Goal: Task Accomplishment & Management: Manage account settings

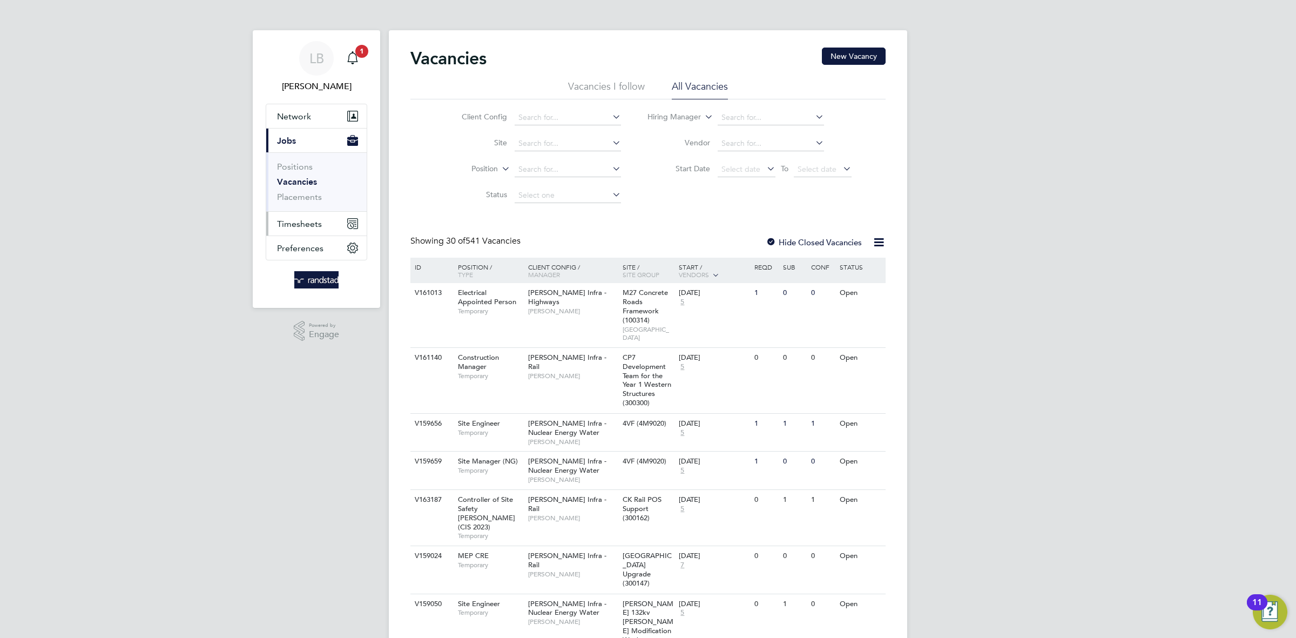
click at [297, 229] on button "Timesheets" at bounding box center [316, 224] width 100 height 24
click at [285, 191] on link "Timesheets" at bounding box center [299, 191] width 45 height 10
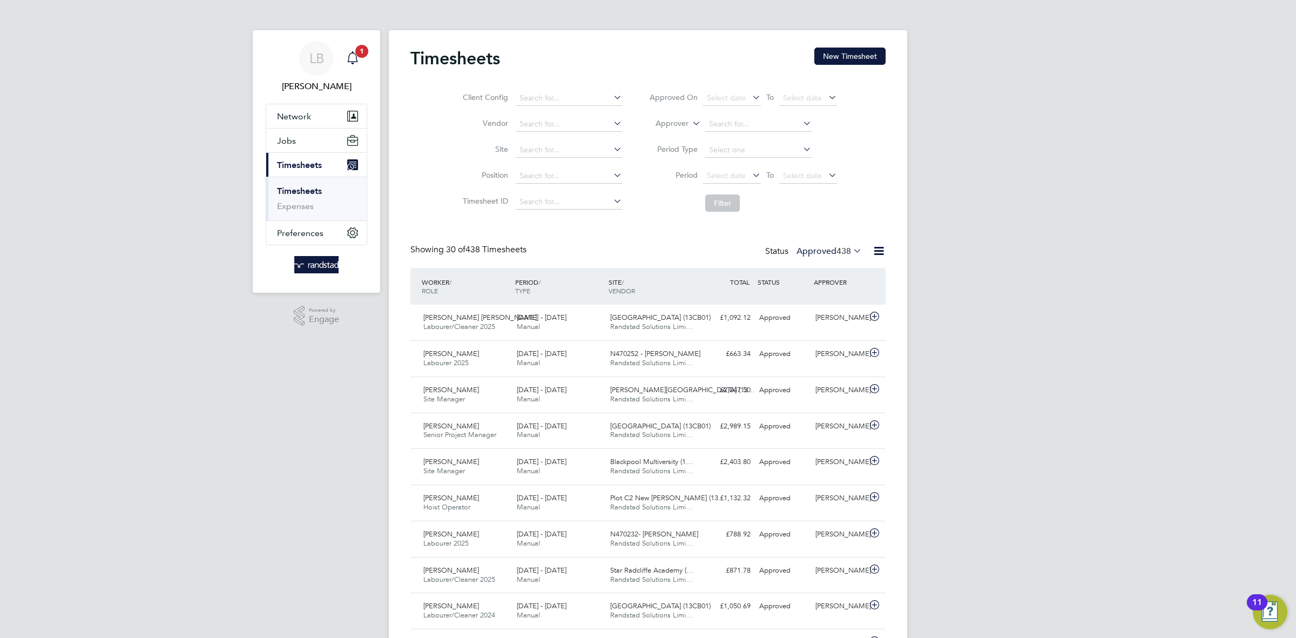
drag, startPoint x: 373, startPoint y: 48, endPoint x: 360, endPoint y: 50, distance: 12.6
click at [371, 47] on app-nav-sections-wrapper "LB [PERSON_NAME] Notifications 1 Applications: Network Businesses Sites Workers…" at bounding box center [316, 161] width 127 height 262
click at [360, 50] on span "1" at bounding box center [361, 51] width 13 height 13
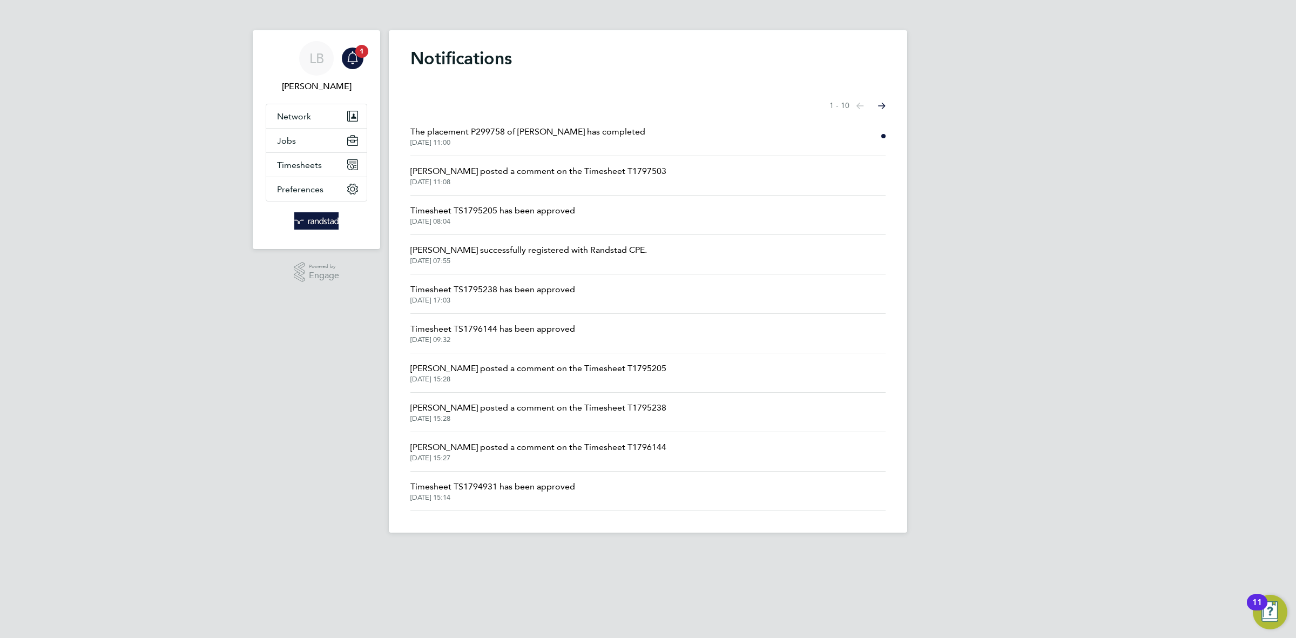
click at [557, 138] on span "The placement P299758 of [PERSON_NAME] has completed" at bounding box center [527, 131] width 235 height 13
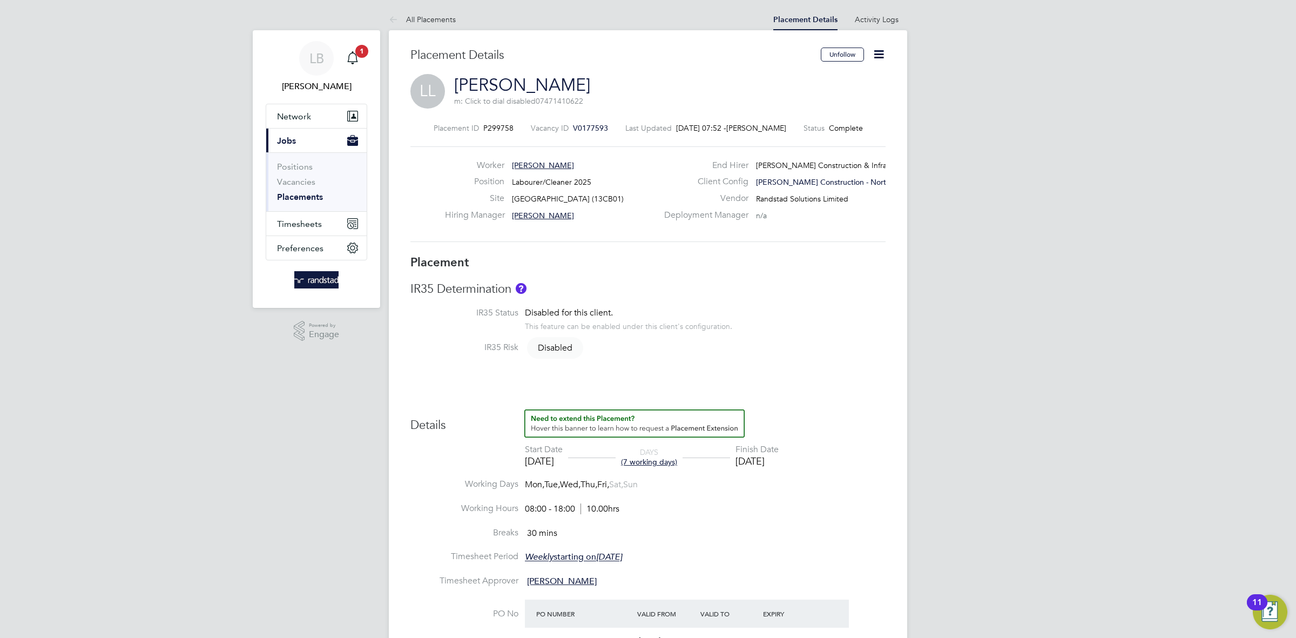
click at [879, 58] on icon at bounding box center [878, 54] width 13 height 13
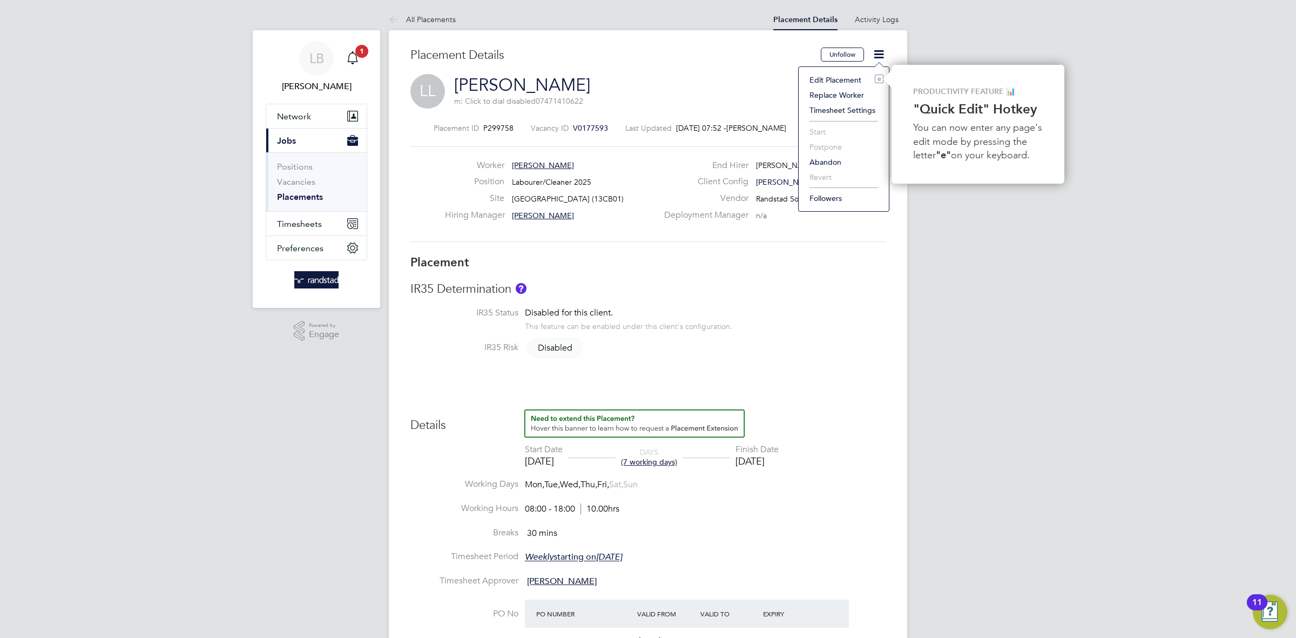
click at [834, 77] on li "Edit Placement e" at bounding box center [843, 79] width 79 height 15
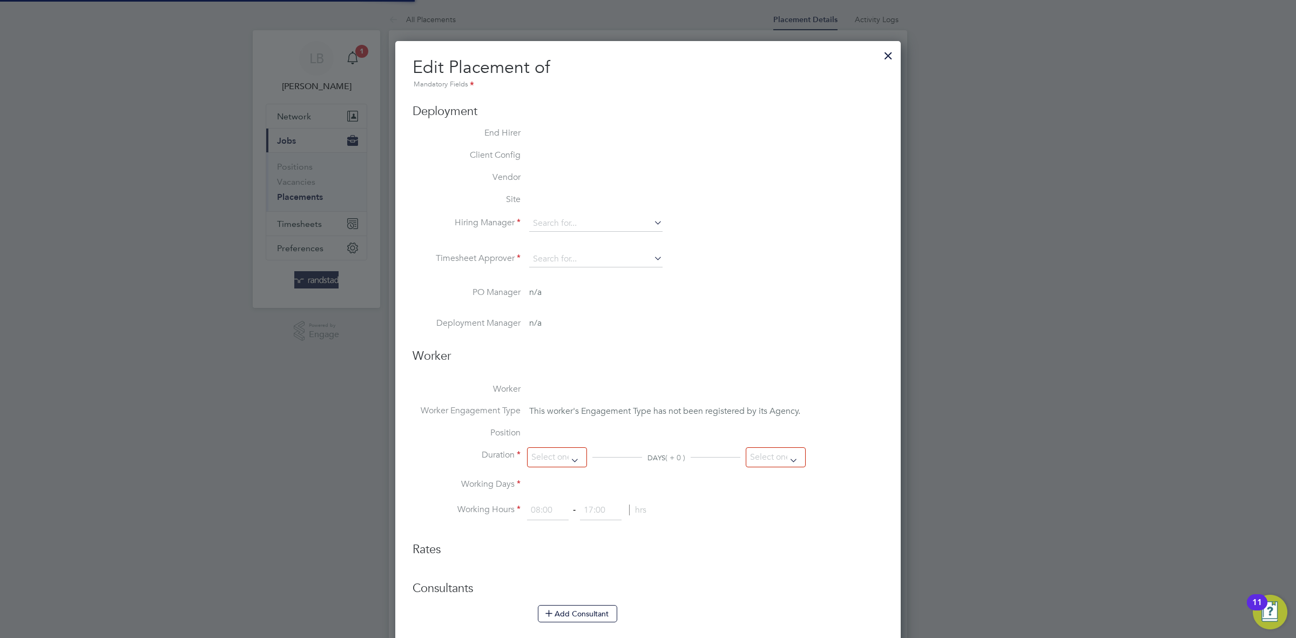
type input "[PERSON_NAME]"
type input "[DATE]"
type input "08:00"
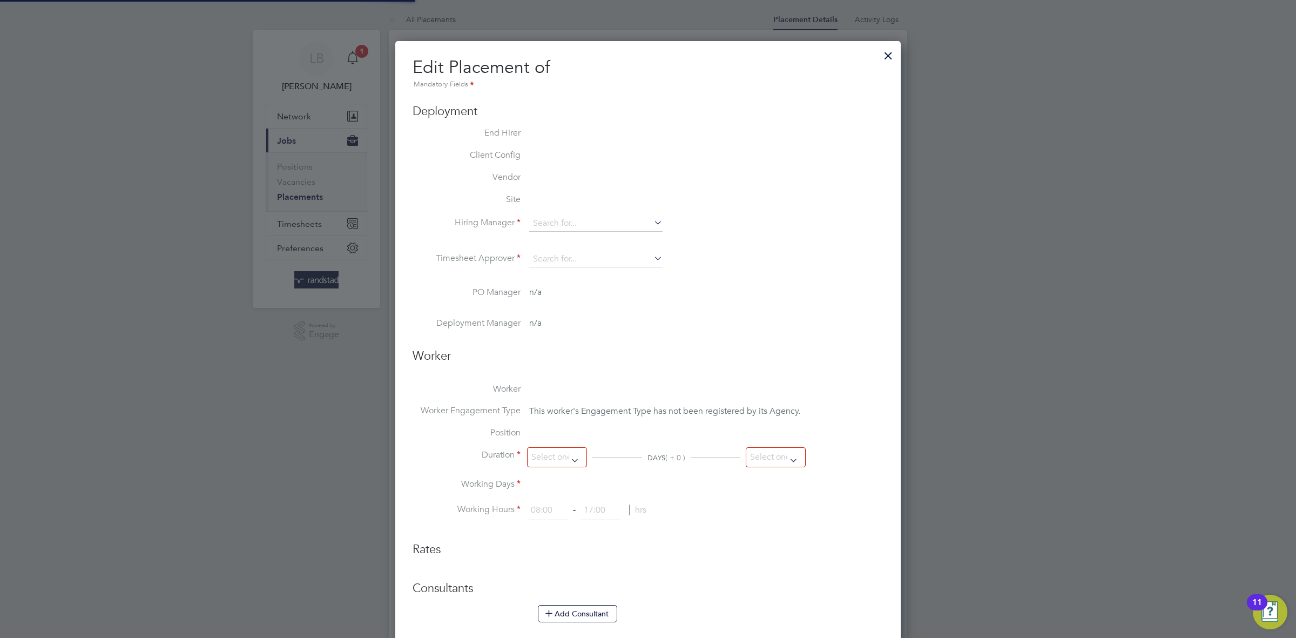
type input "18:00"
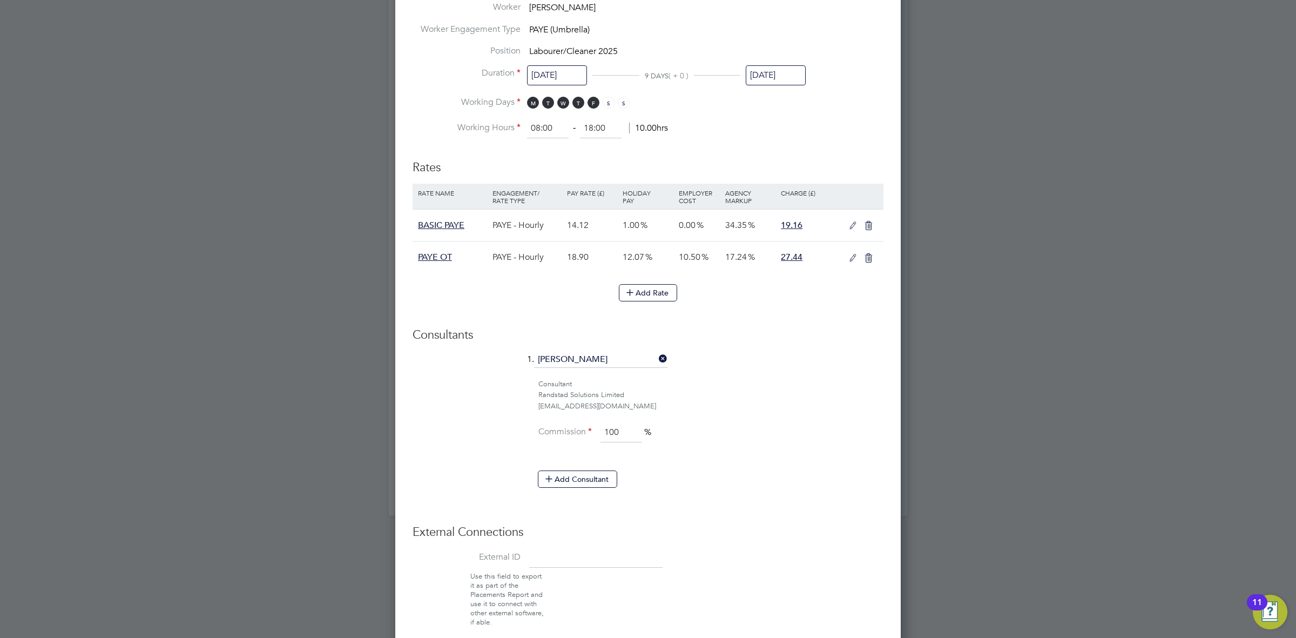
click at [773, 73] on input "[DATE]" at bounding box center [776, 75] width 60 height 20
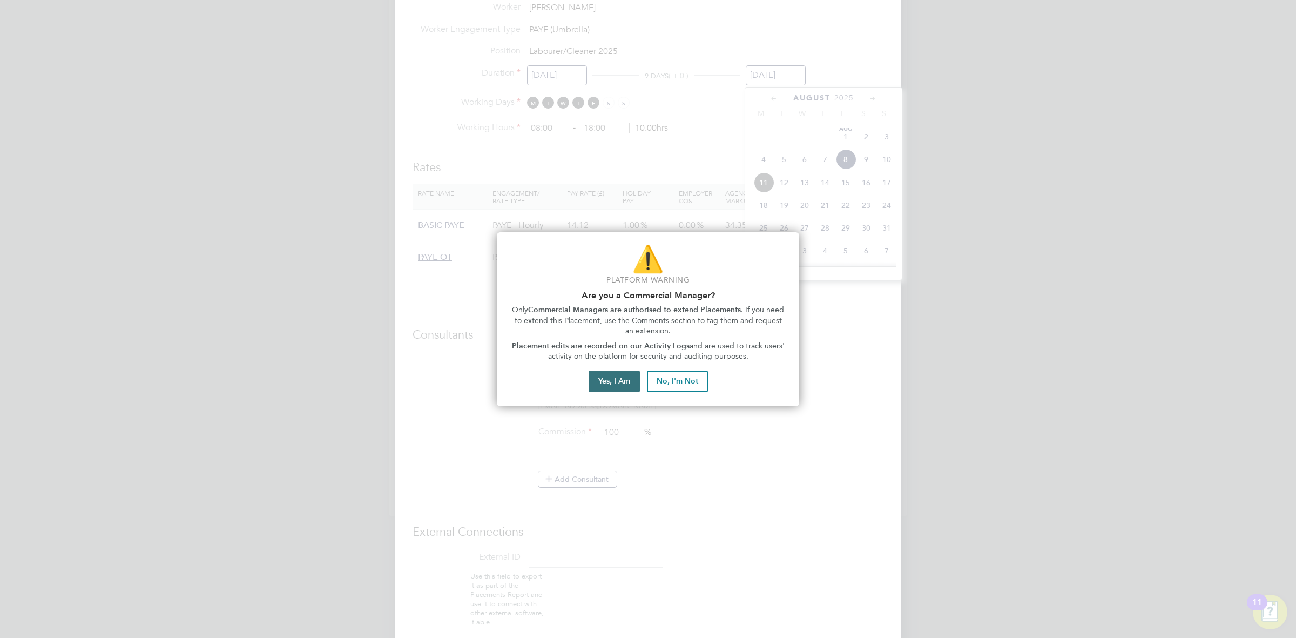
click at [615, 385] on button "Yes, I Am" at bounding box center [614, 381] width 51 height 22
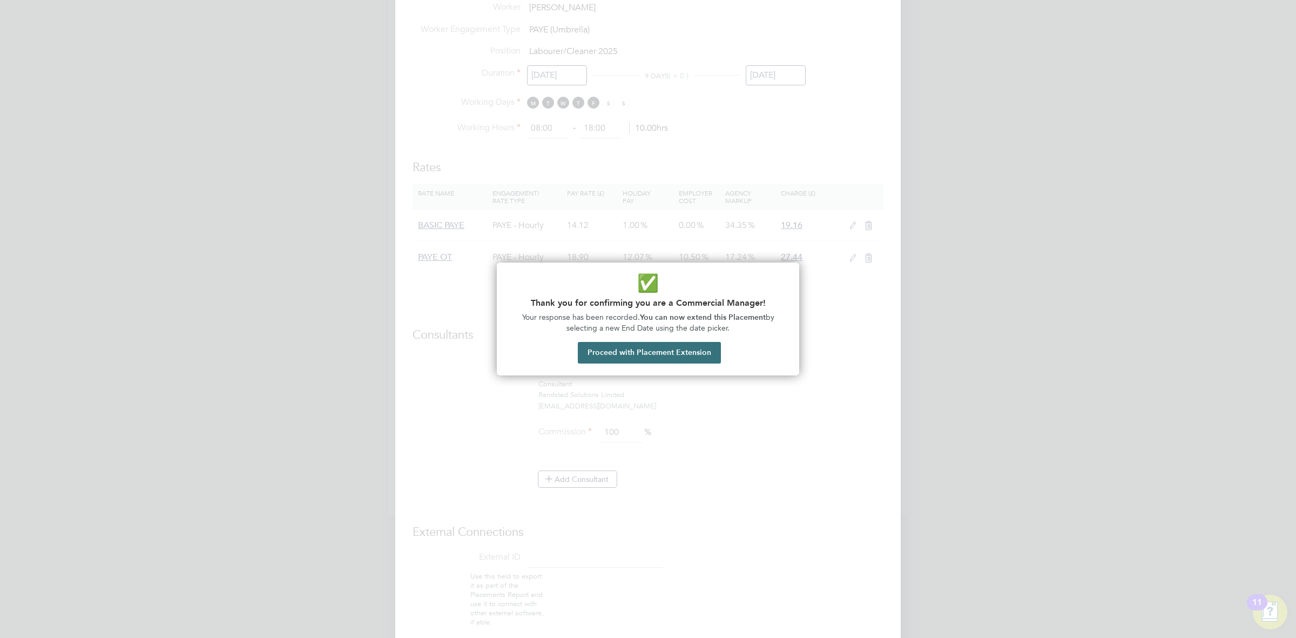
click at [654, 353] on button "Proceed with Placement Extension" at bounding box center [649, 353] width 143 height 22
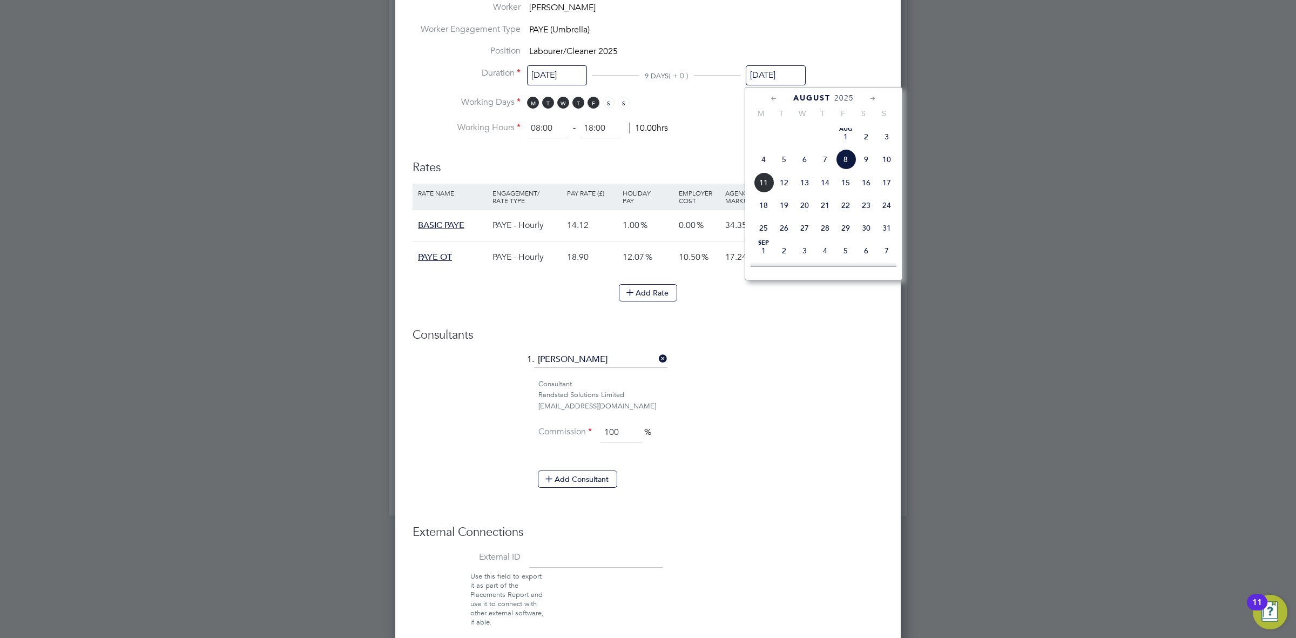
click at [849, 238] on span "29" at bounding box center [845, 228] width 21 height 21
type input "[DATE]"
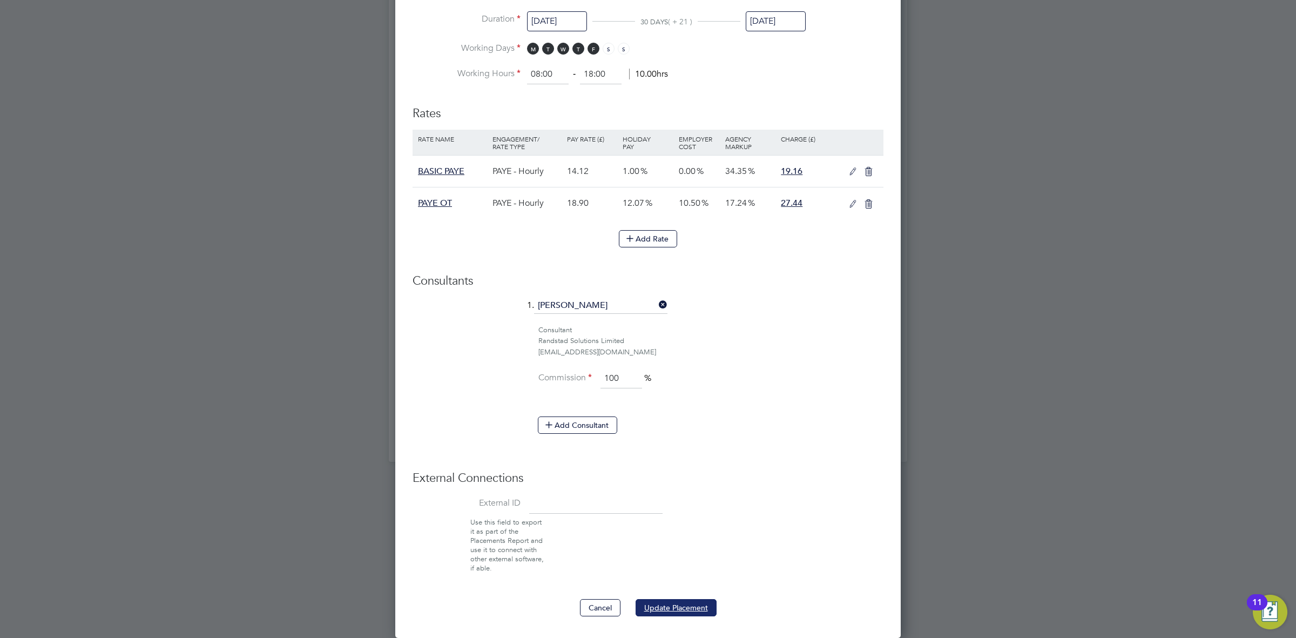
click at [669, 616] on button "Update Placement" at bounding box center [675, 607] width 81 height 17
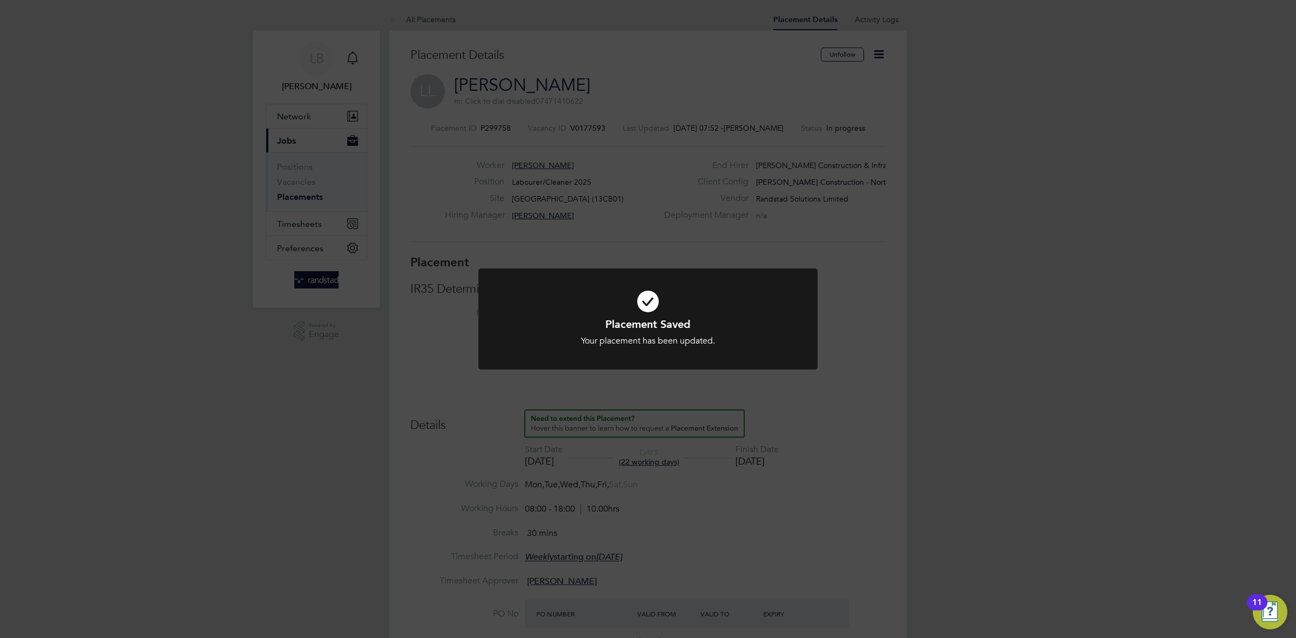
click at [294, 221] on div "Placement Saved Your placement has been updated. Cancel Okay" at bounding box center [648, 319] width 1296 height 638
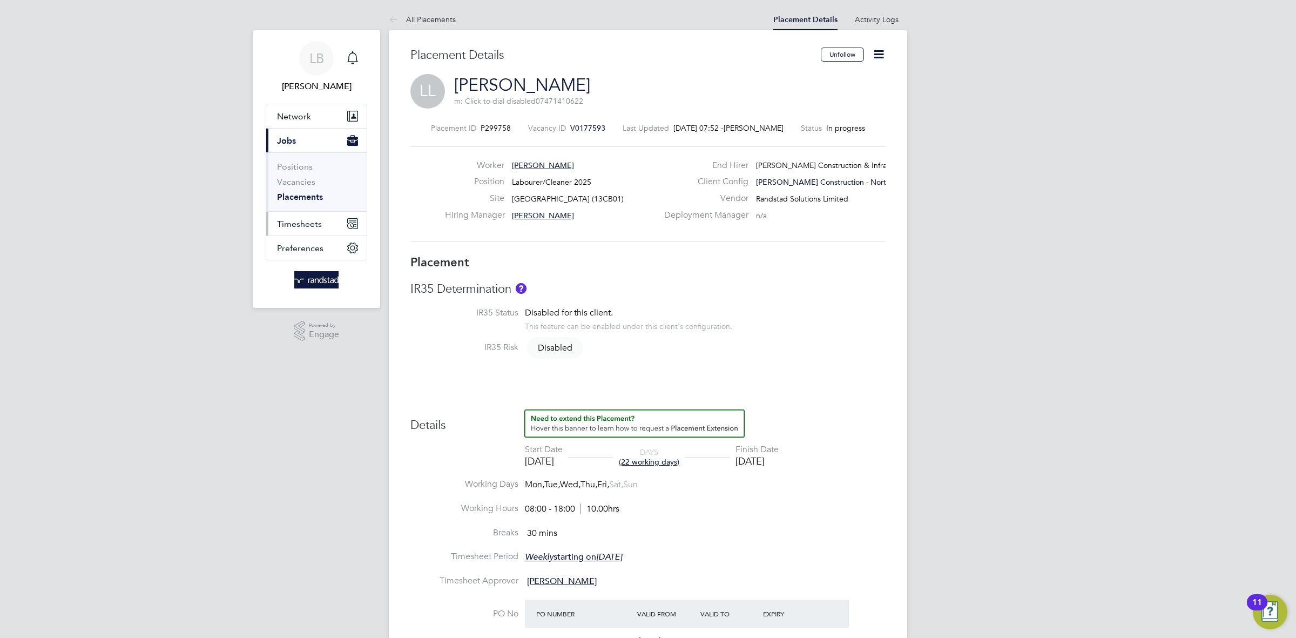
click at [294, 221] on span "Timesheets" at bounding box center [299, 224] width 45 height 10
click at [292, 192] on link "Timesheets" at bounding box center [299, 191] width 45 height 10
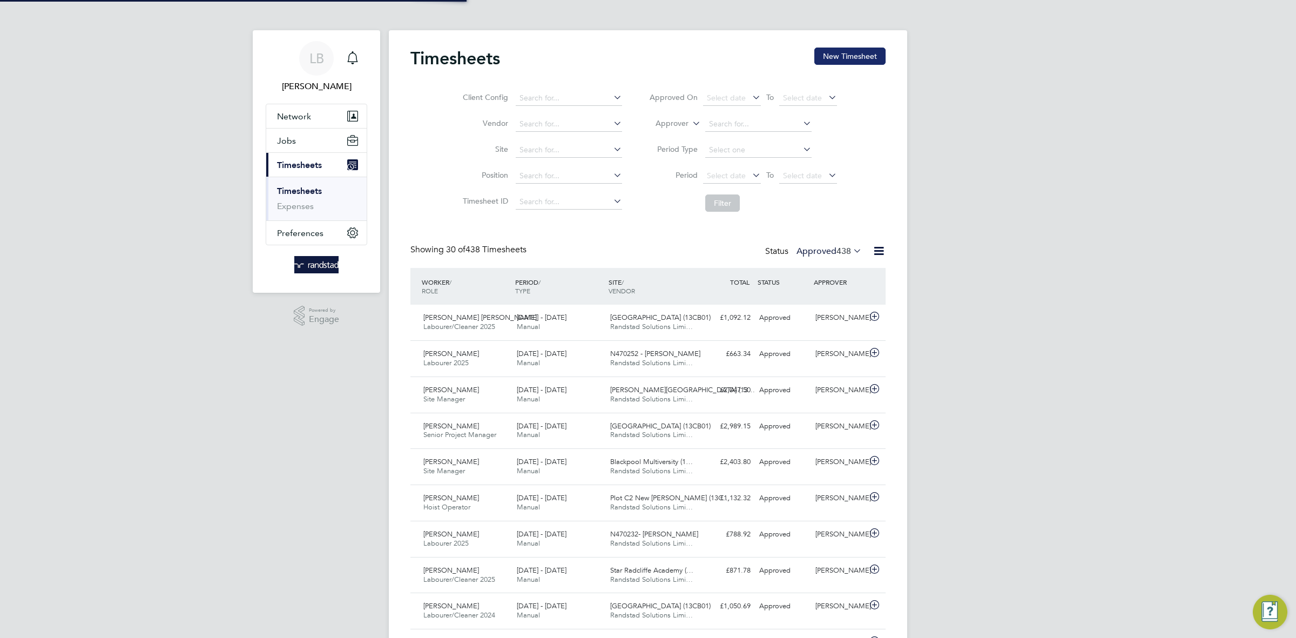
click at [841, 51] on button "New Timesheet" at bounding box center [849, 56] width 71 height 17
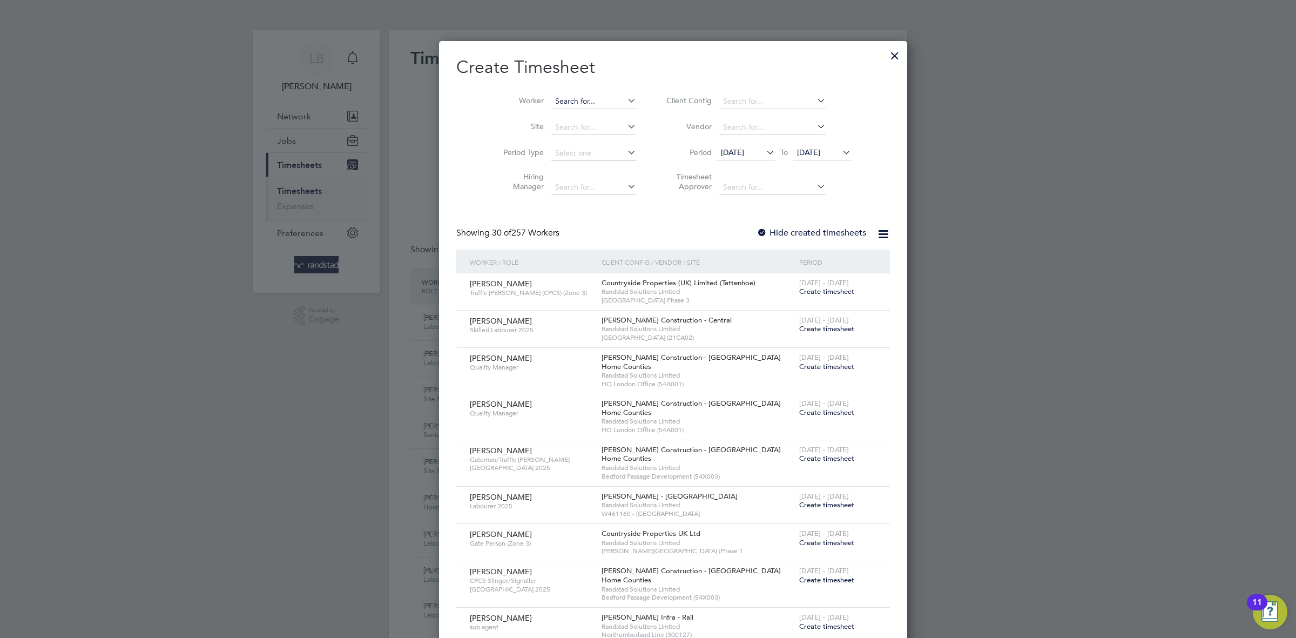
click at [579, 105] on input at bounding box center [593, 101] width 85 height 15
click at [552, 164] on b "[PERSON_NAME]" at bounding box center [561, 159] width 63 height 9
type input "[PERSON_NAME]"
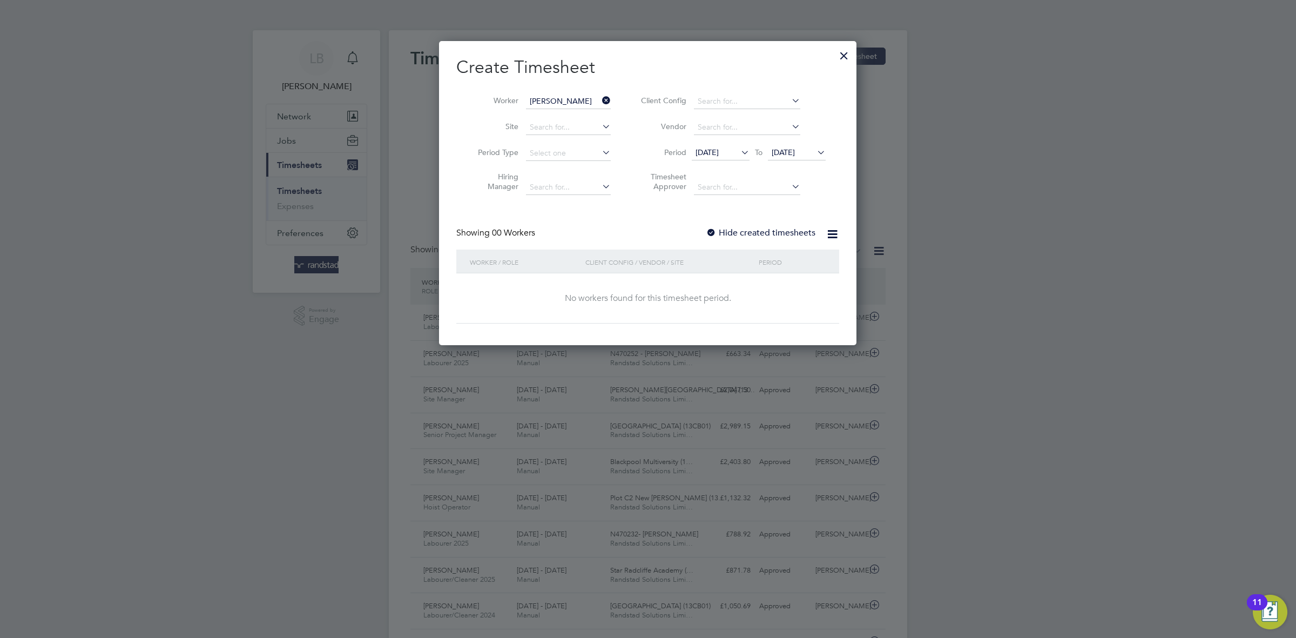
click at [760, 226] on div "Create Timesheet Worker [PERSON_NAME] Site Period Type Hiring Manager Client Co…" at bounding box center [647, 189] width 383 height 267
click at [761, 236] on label "Hide created timesheets" at bounding box center [761, 232] width 110 height 11
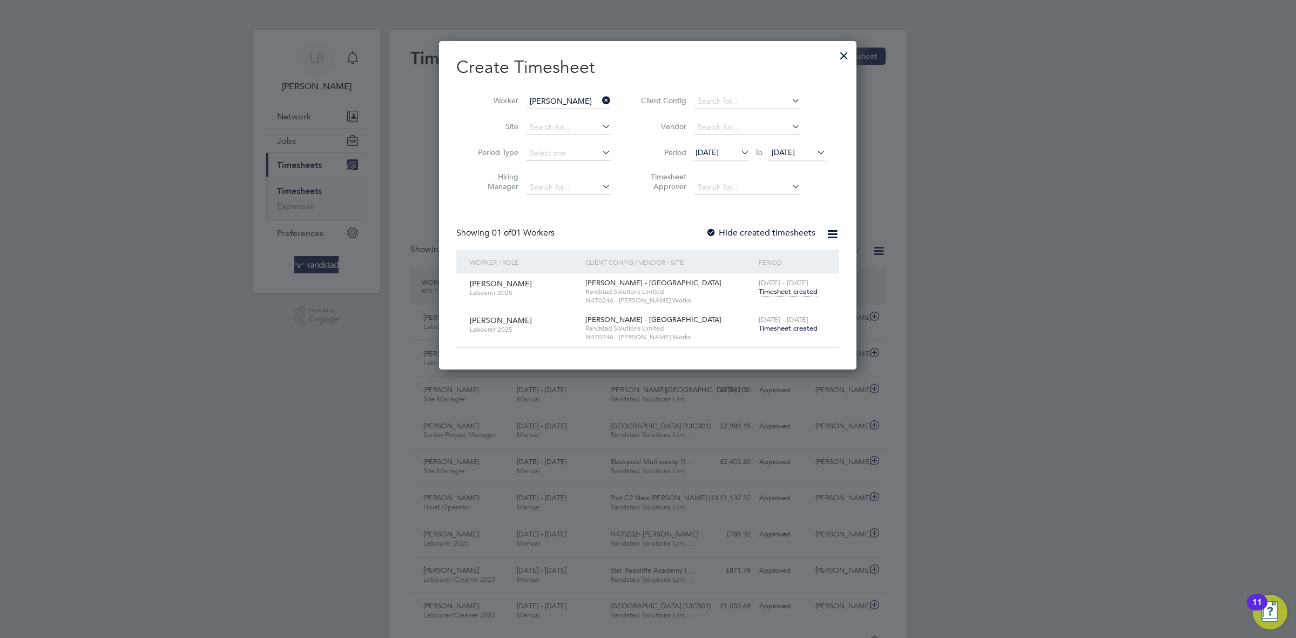
click at [787, 333] on span "Timesheet created" at bounding box center [788, 328] width 59 height 10
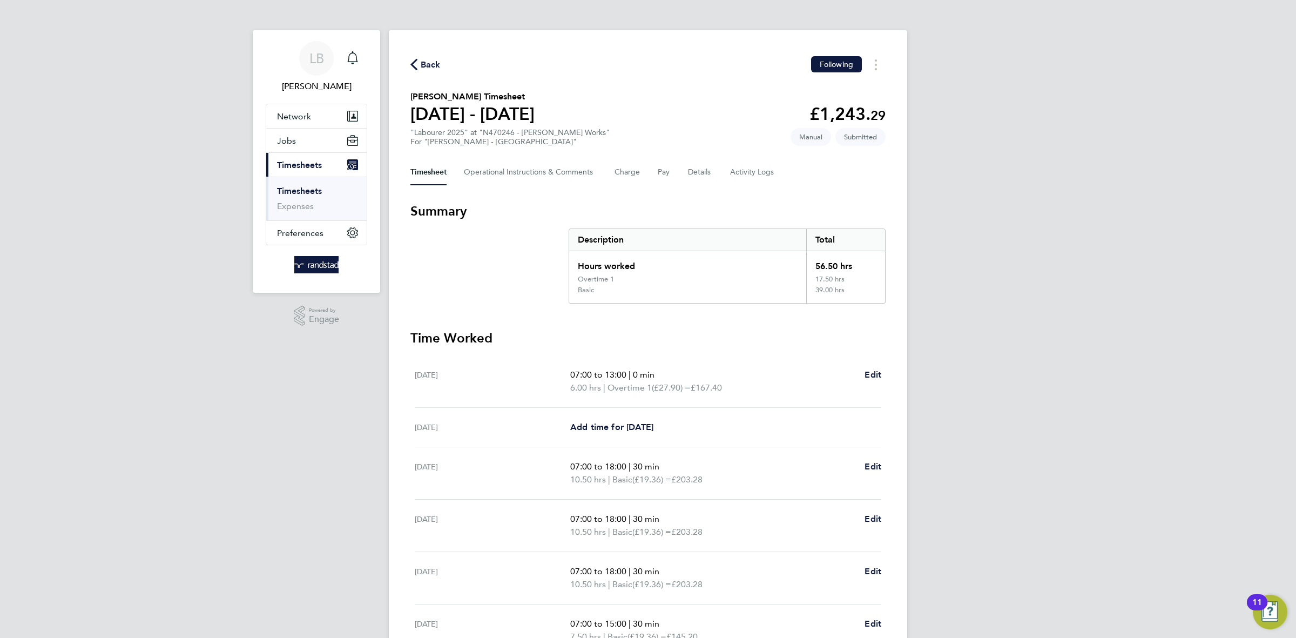
click at [421, 64] on span "Back" at bounding box center [431, 64] width 20 height 13
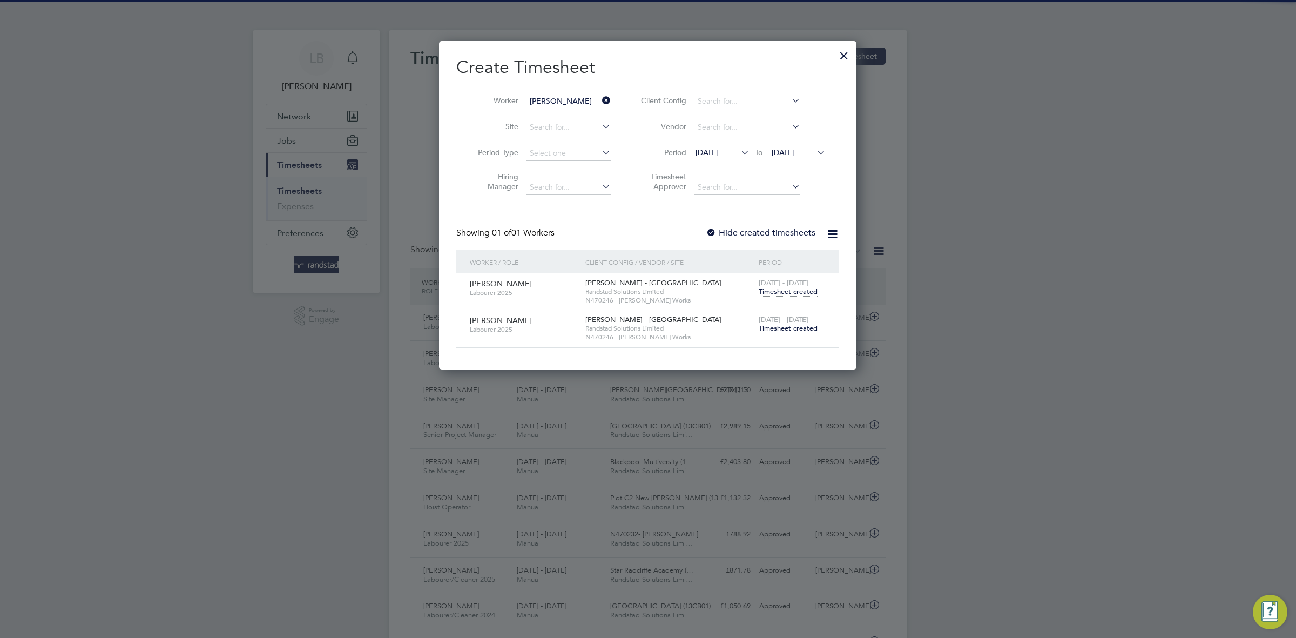
click at [600, 103] on icon at bounding box center [600, 100] width 0 height 15
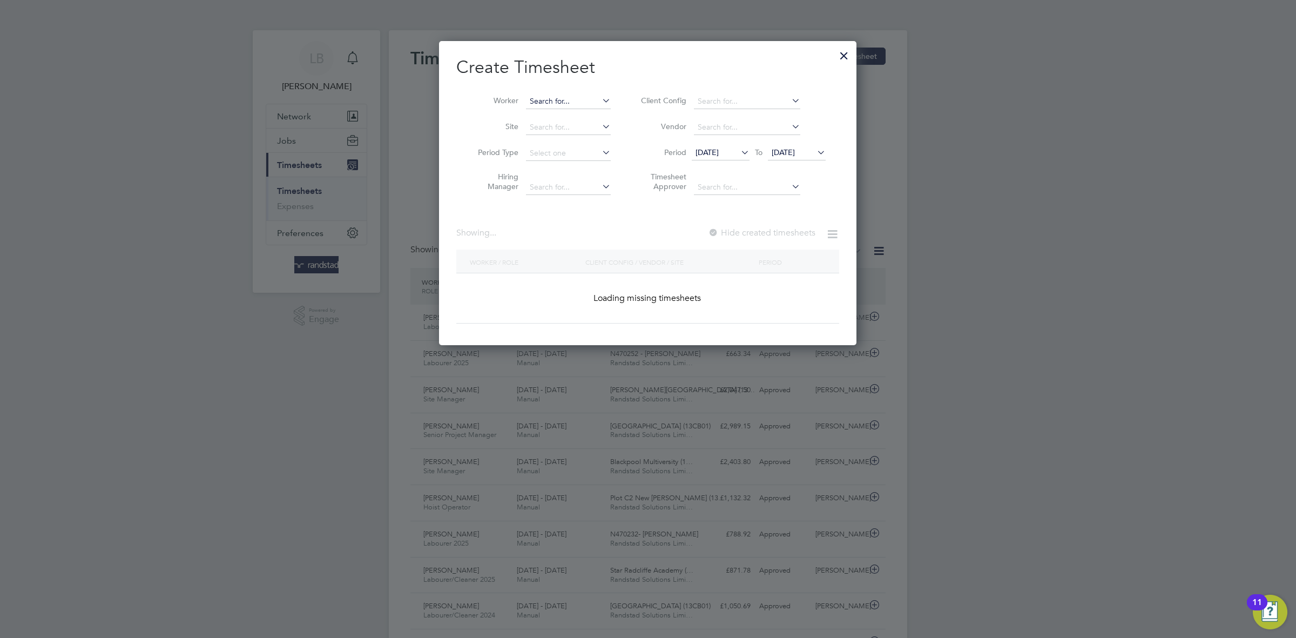
click at [570, 102] on input at bounding box center [568, 101] width 85 height 15
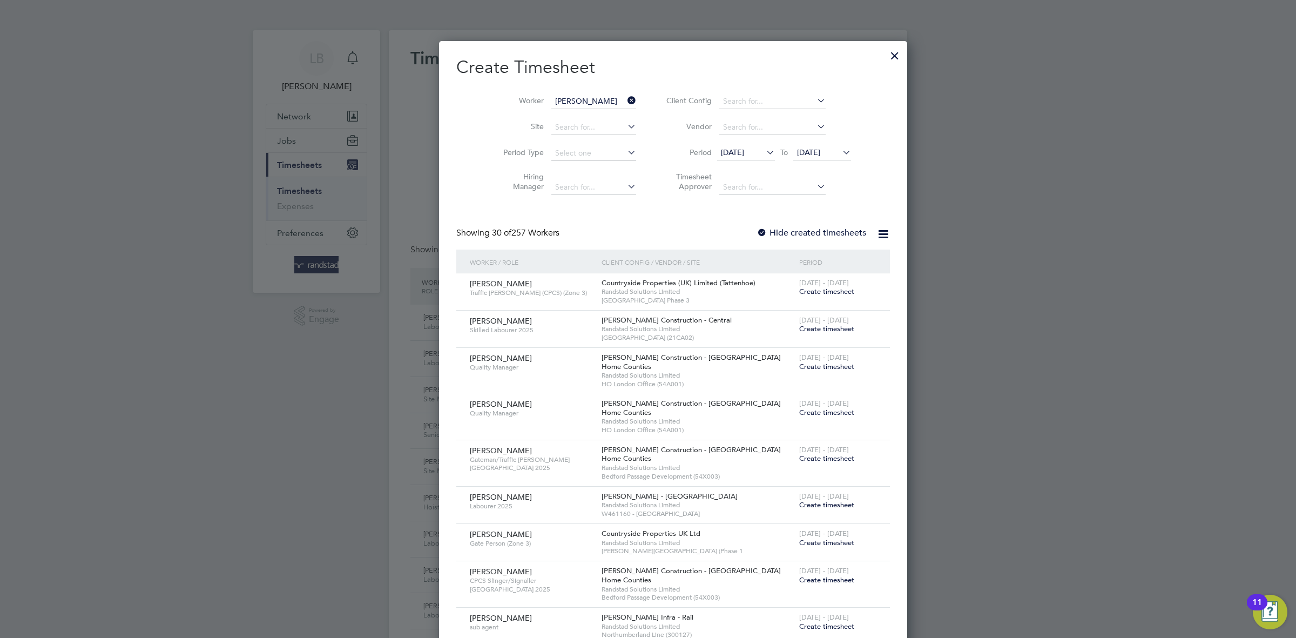
click at [594, 112] on b "[PERSON_NAME]" at bounding box center [625, 115] width 63 height 9
type input "[PERSON_NAME]"
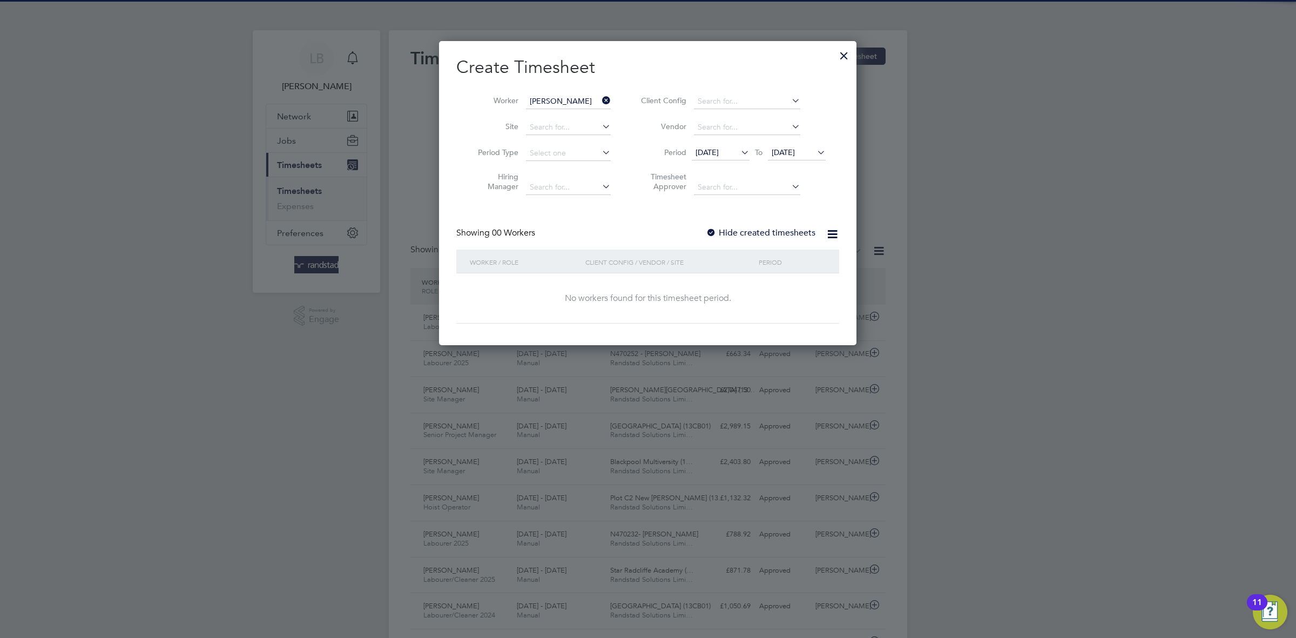
click at [752, 229] on label "Hide created timesheets" at bounding box center [761, 232] width 110 height 11
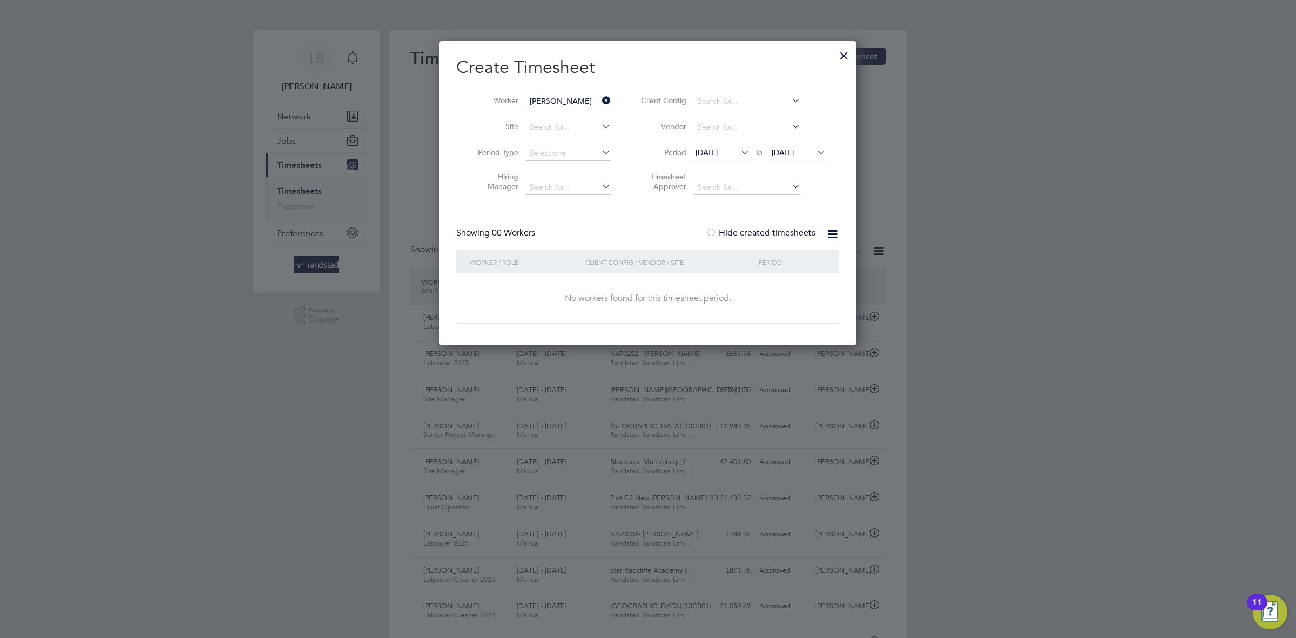
click at [752, 229] on label "Hide created timesheets" at bounding box center [761, 232] width 110 height 11
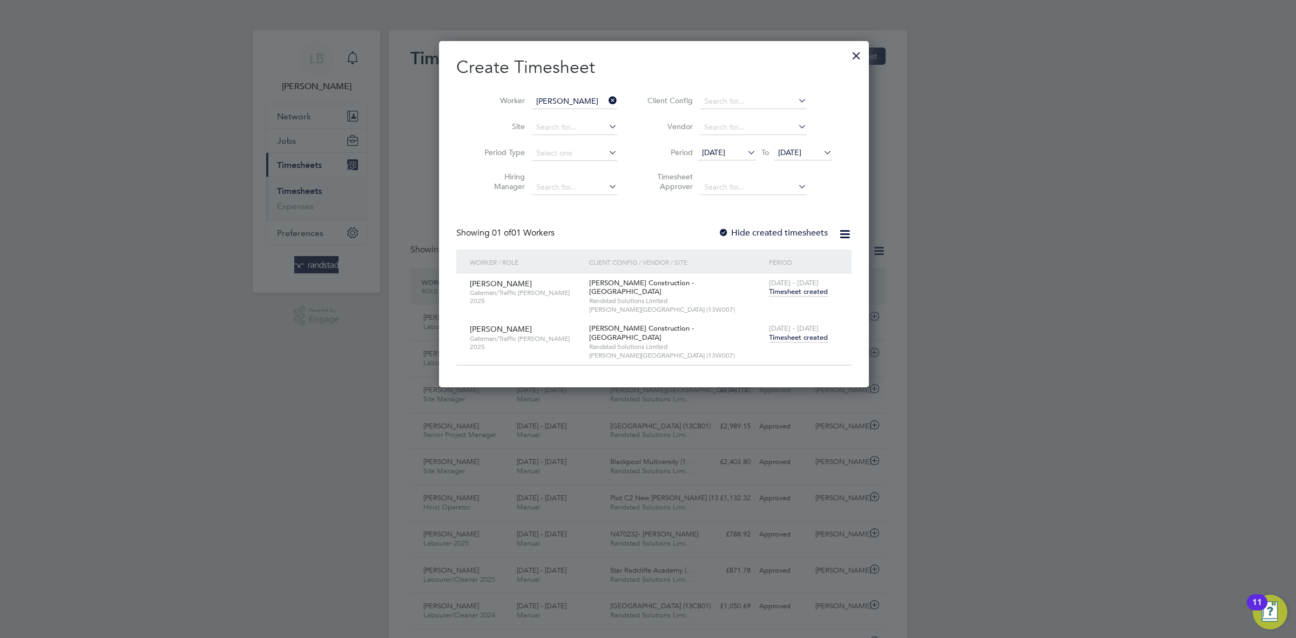
click at [799, 333] on span "Timesheet created" at bounding box center [798, 338] width 59 height 10
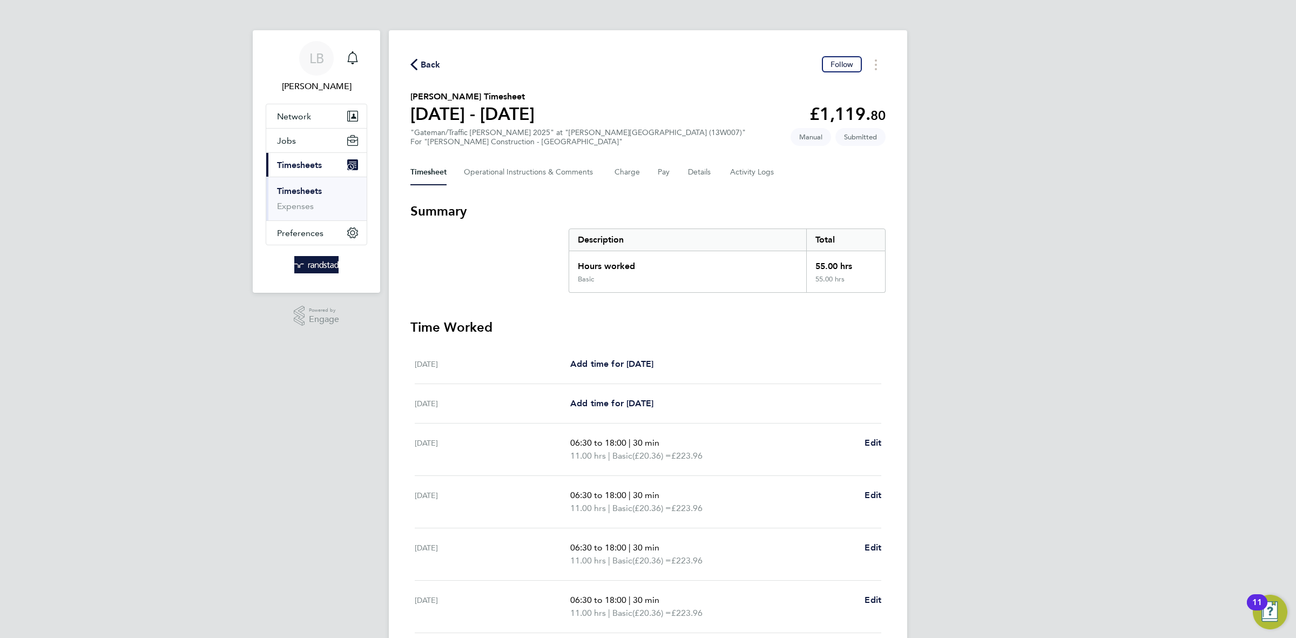
click at [423, 63] on span "Back" at bounding box center [431, 64] width 20 height 13
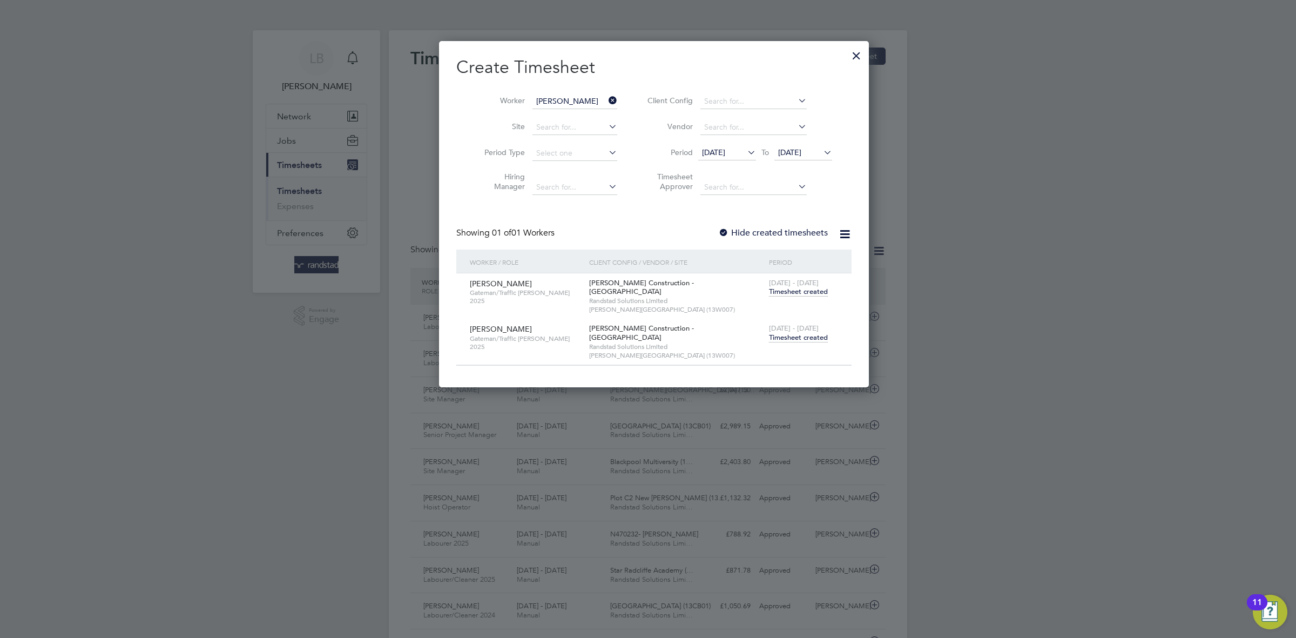
click at [606, 95] on icon at bounding box center [606, 100] width 0 height 15
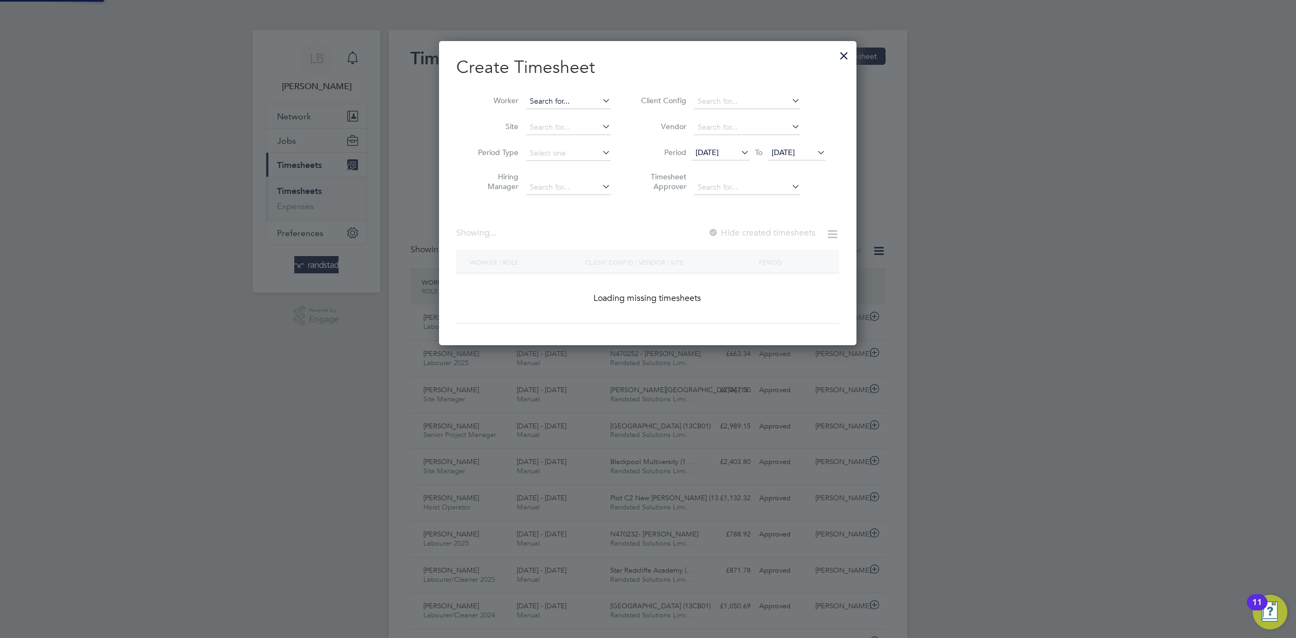
click at [576, 102] on input at bounding box center [568, 101] width 85 height 15
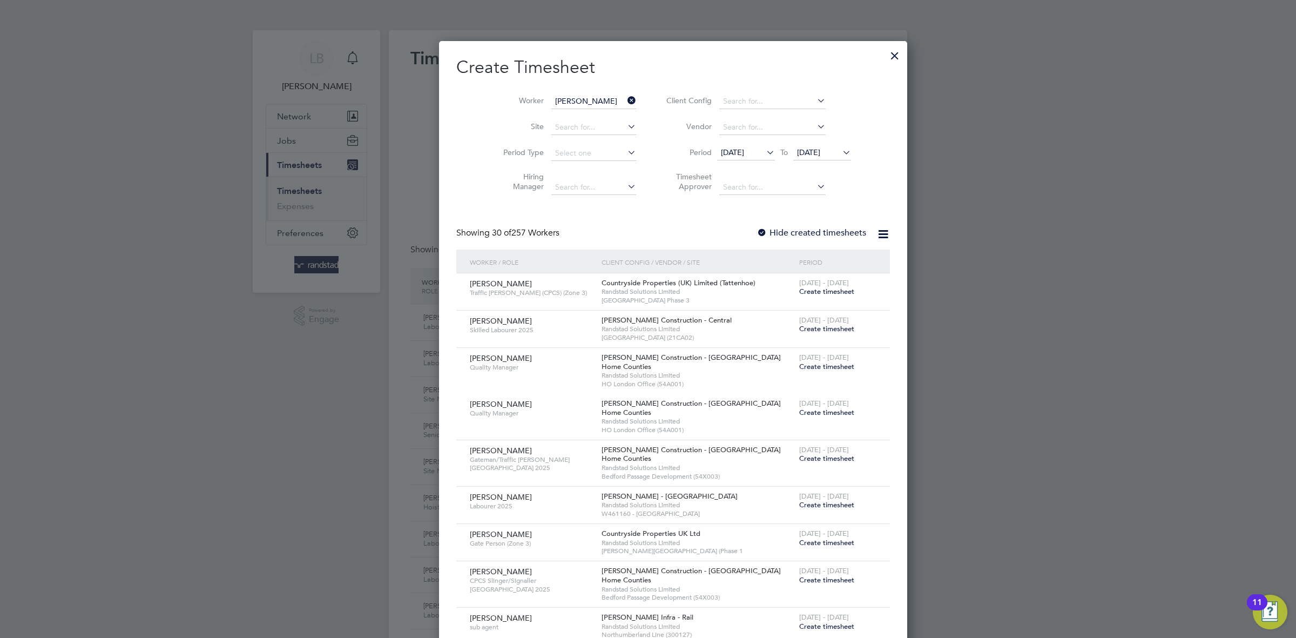
click at [575, 206] on li "[PERSON_NAME]" at bounding box center [591, 203] width 133 height 15
type input "[PERSON_NAME]"
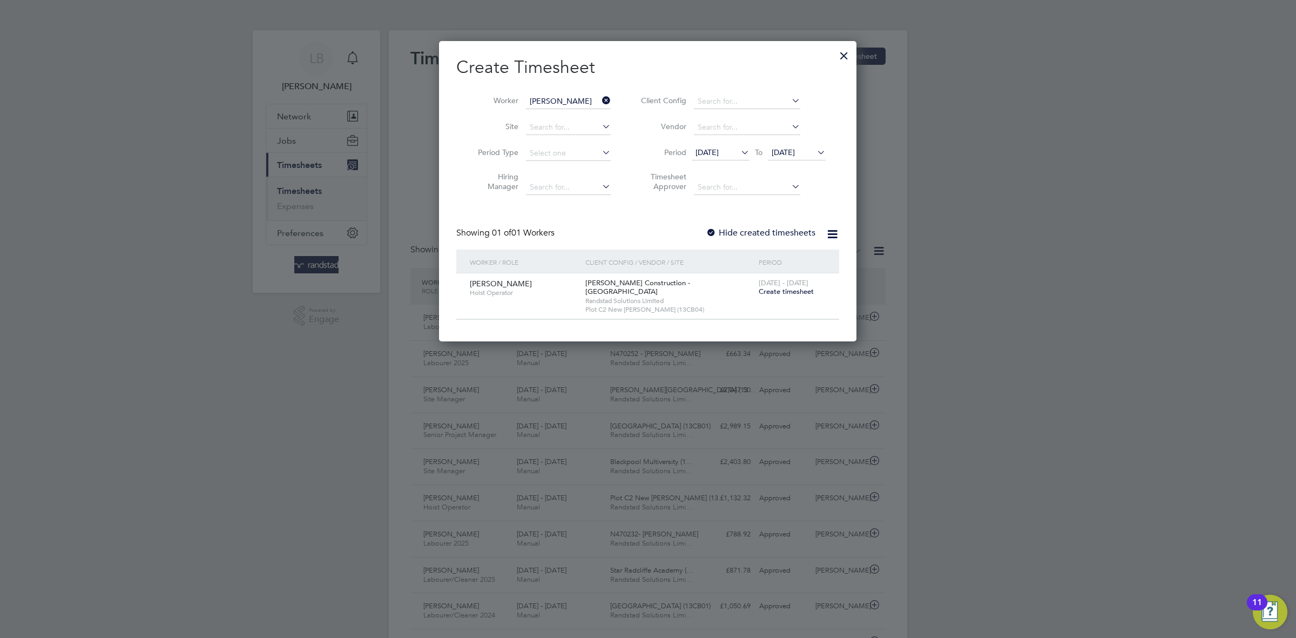
click at [766, 292] on span "Create timesheet" at bounding box center [786, 291] width 55 height 9
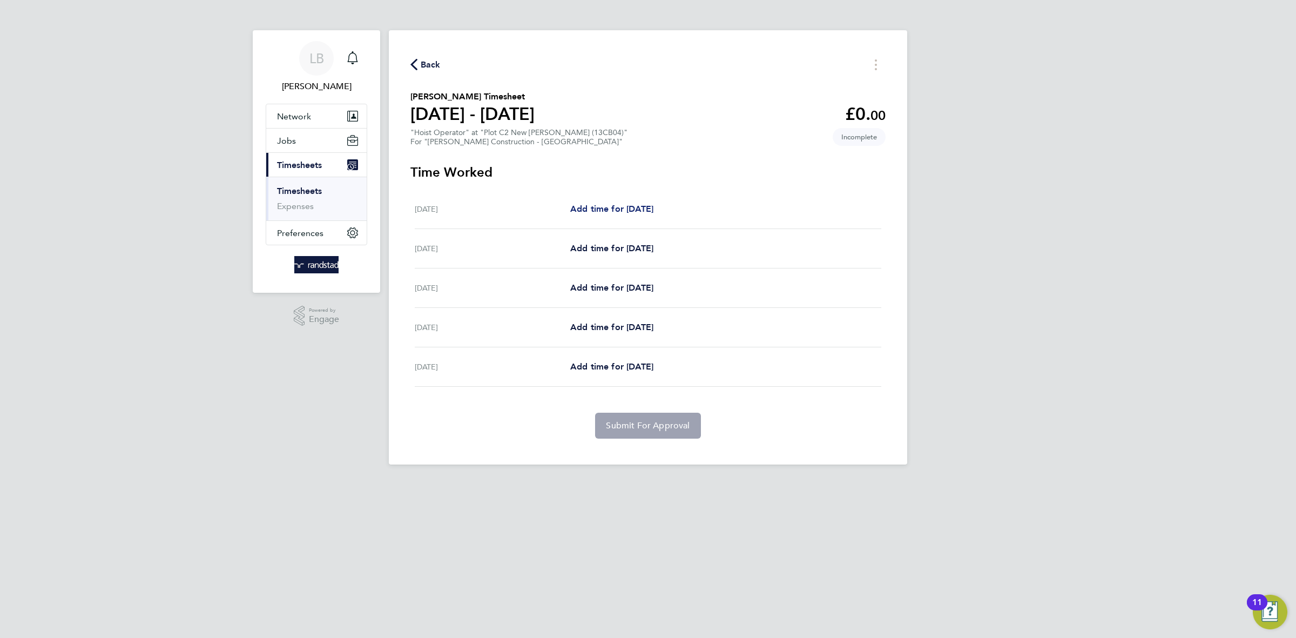
click at [604, 206] on span "Add time for [DATE]" at bounding box center [611, 209] width 83 height 10
select select "30"
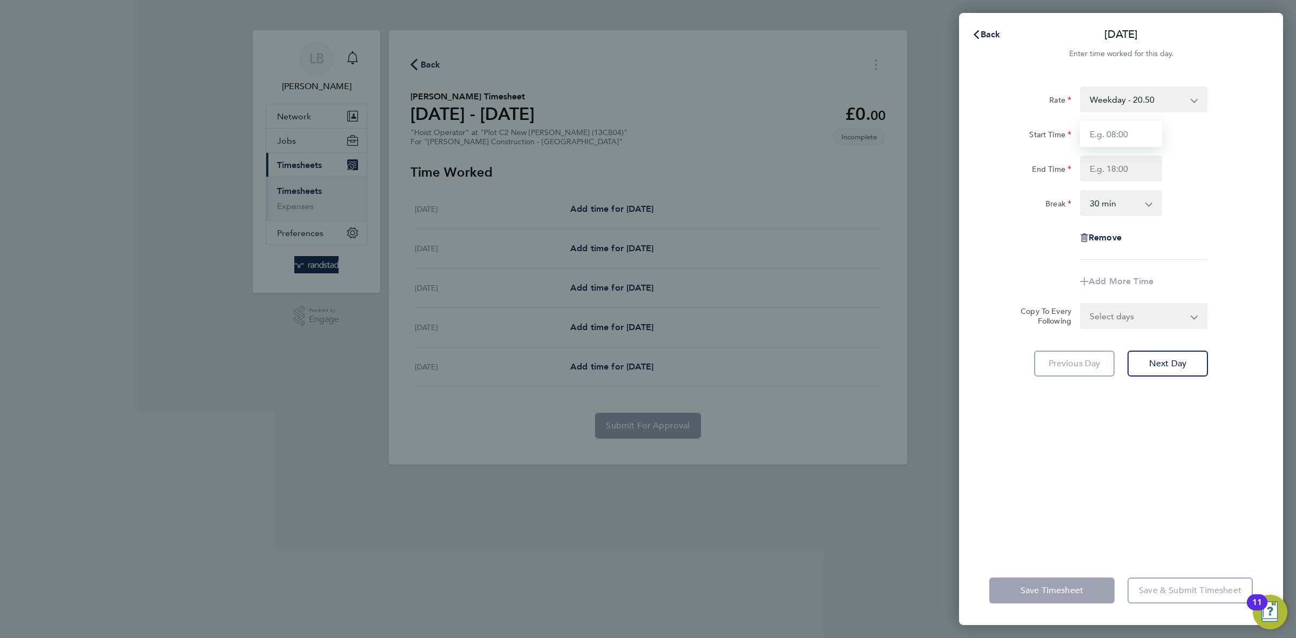
click at [1136, 129] on input "Start Time" at bounding box center [1121, 134] width 82 height 26
type input "07:30"
click at [1146, 166] on input "End Time" at bounding box center [1121, 168] width 82 height 26
type input "16:30"
click at [1168, 181] on div "Rate Weekday - 20.50 Start Time 07:30 End Time 16:30 Break 0 min 15 min 30 min …" at bounding box center [1120, 172] width 263 height 173
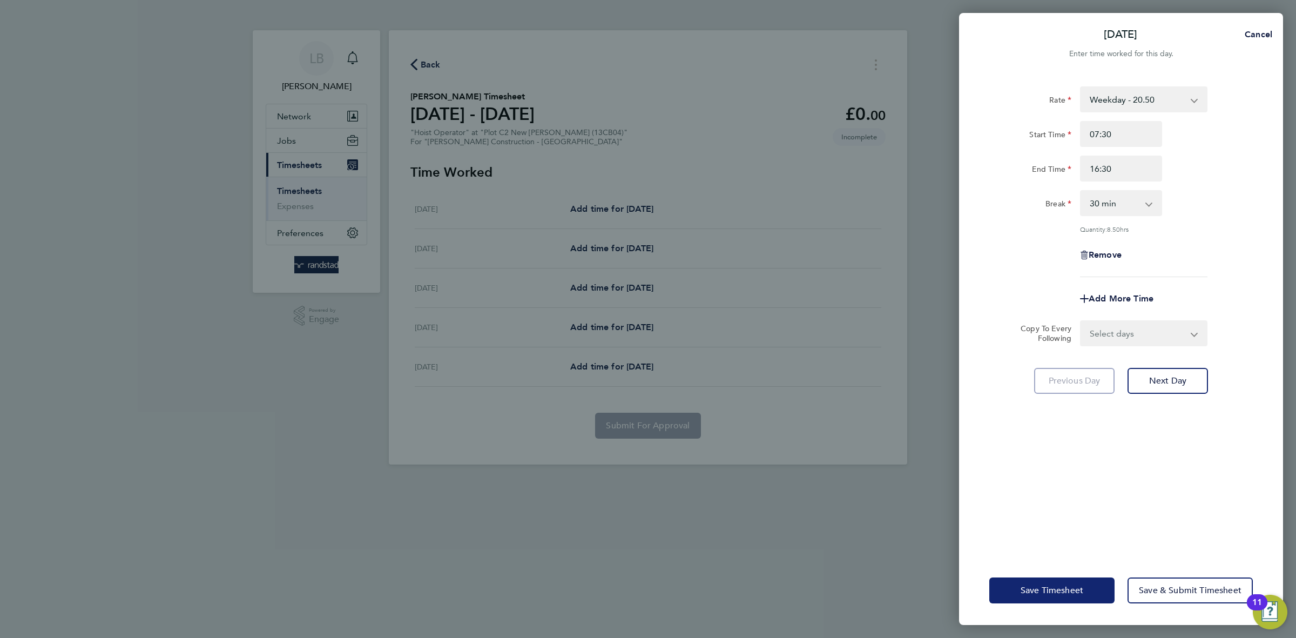
click at [1048, 589] on span "Save Timesheet" at bounding box center [1051, 590] width 63 height 11
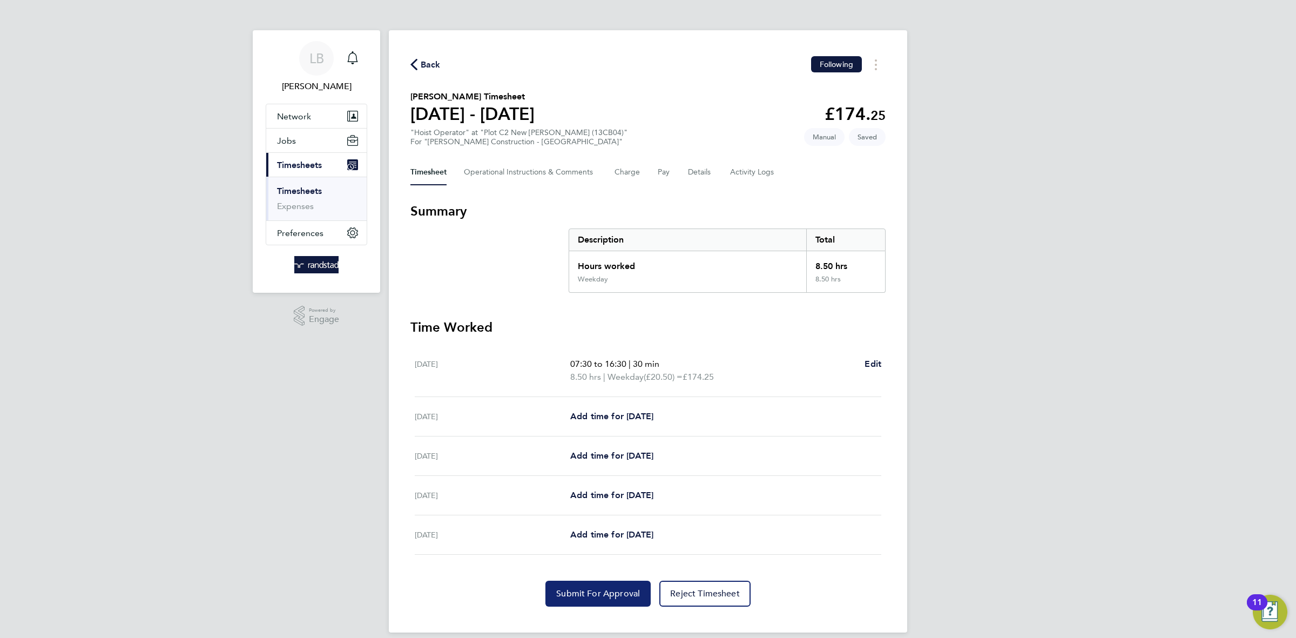
click at [573, 599] on span "Submit For Approval" at bounding box center [598, 593] width 84 height 11
click at [420, 66] on span "Back" at bounding box center [425, 64] width 30 height 10
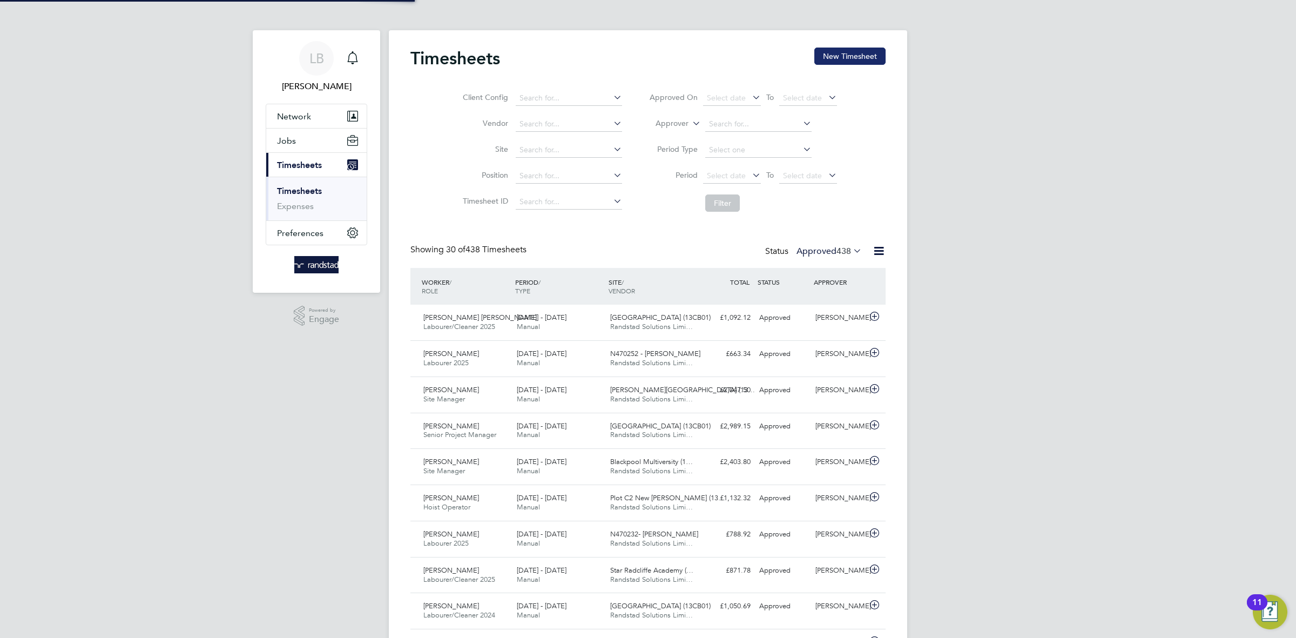
click at [836, 57] on button "New Timesheet" at bounding box center [849, 56] width 71 height 17
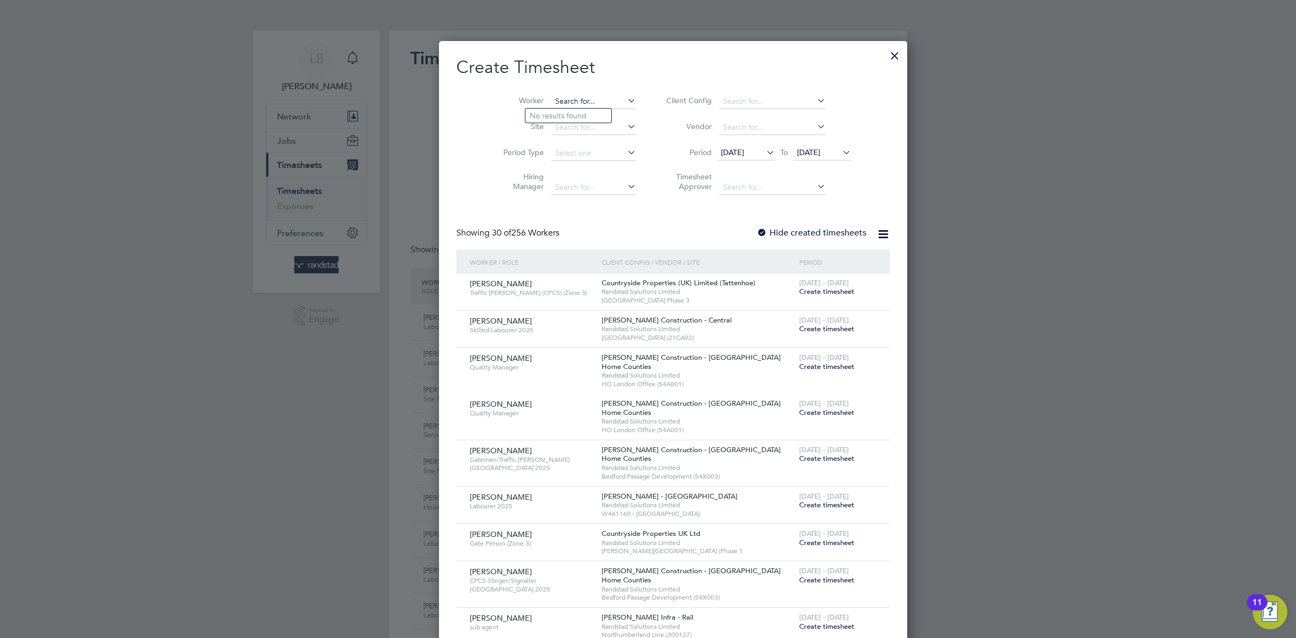
click at [551, 102] on input at bounding box center [593, 101] width 85 height 15
click at [543, 121] on li "[PERSON_NAME]" at bounding box center [577, 116] width 104 height 15
type input "[PERSON_NAME]"
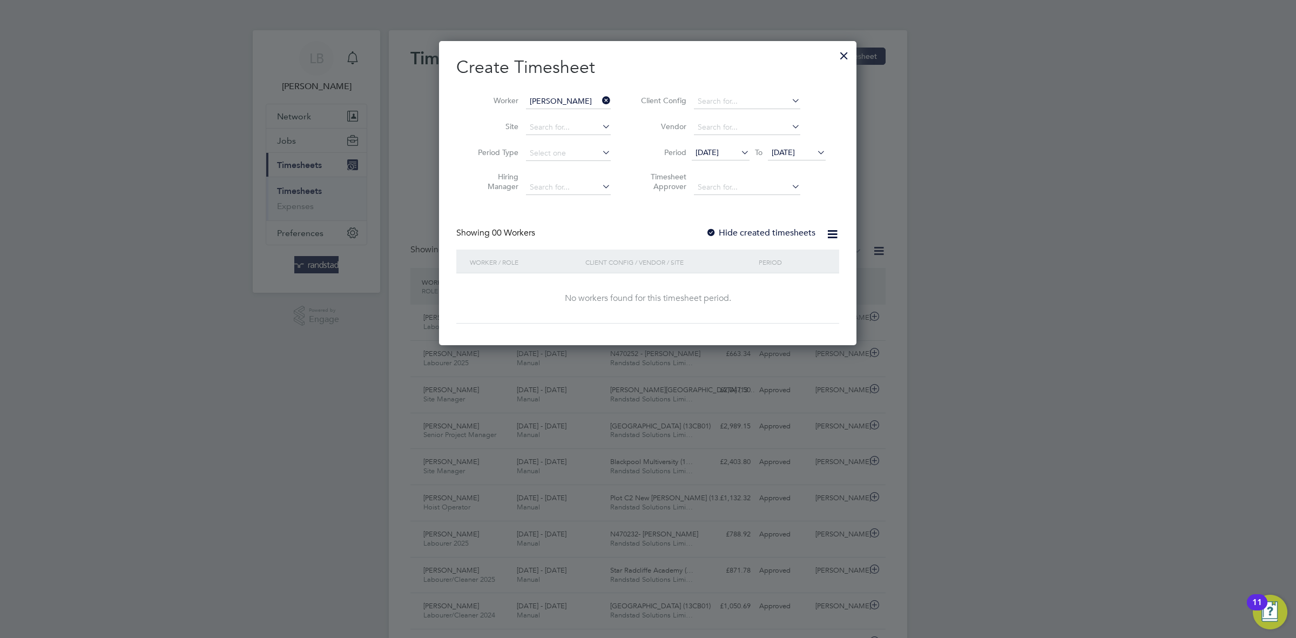
click at [745, 239] on div "Hide created timesheets" at bounding box center [762, 232] width 112 height 11
click at [740, 234] on label "Hide created timesheets" at bounding box center [761, 232] width 110 height 11
click at [795, 153] on span "[DATE]" at bounding box center [783, 152] width 23 height 10
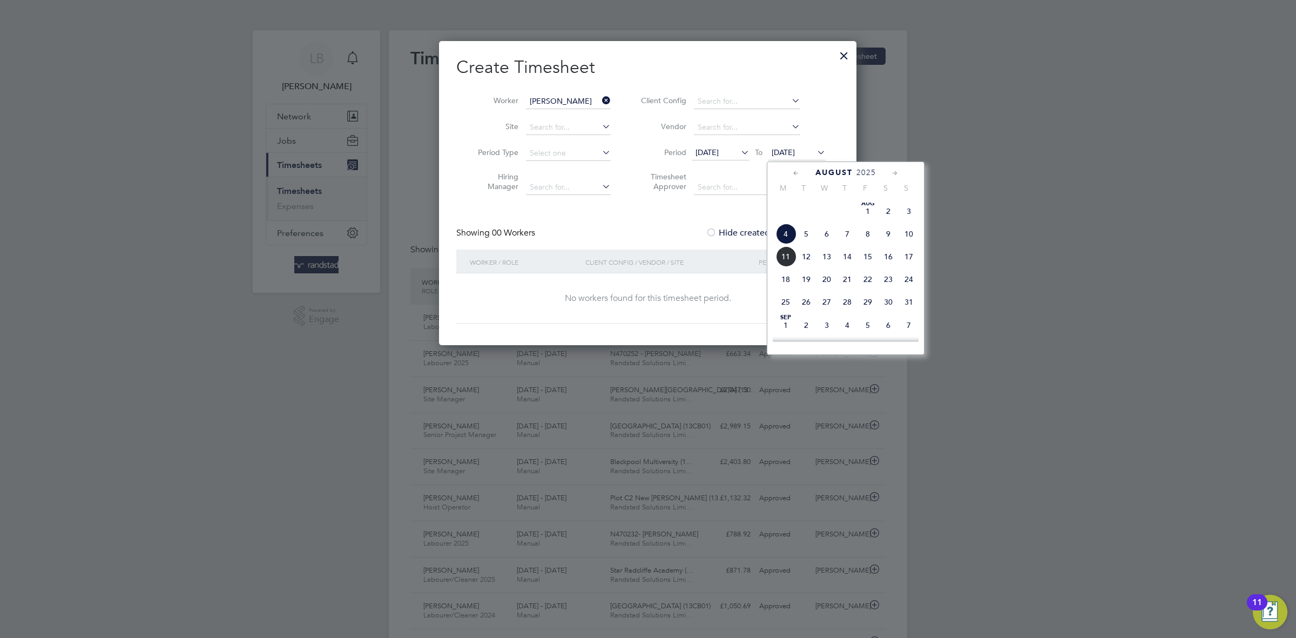
click at [866, 267] on span "15" at bounding box center [867, 256] width 21 height 21
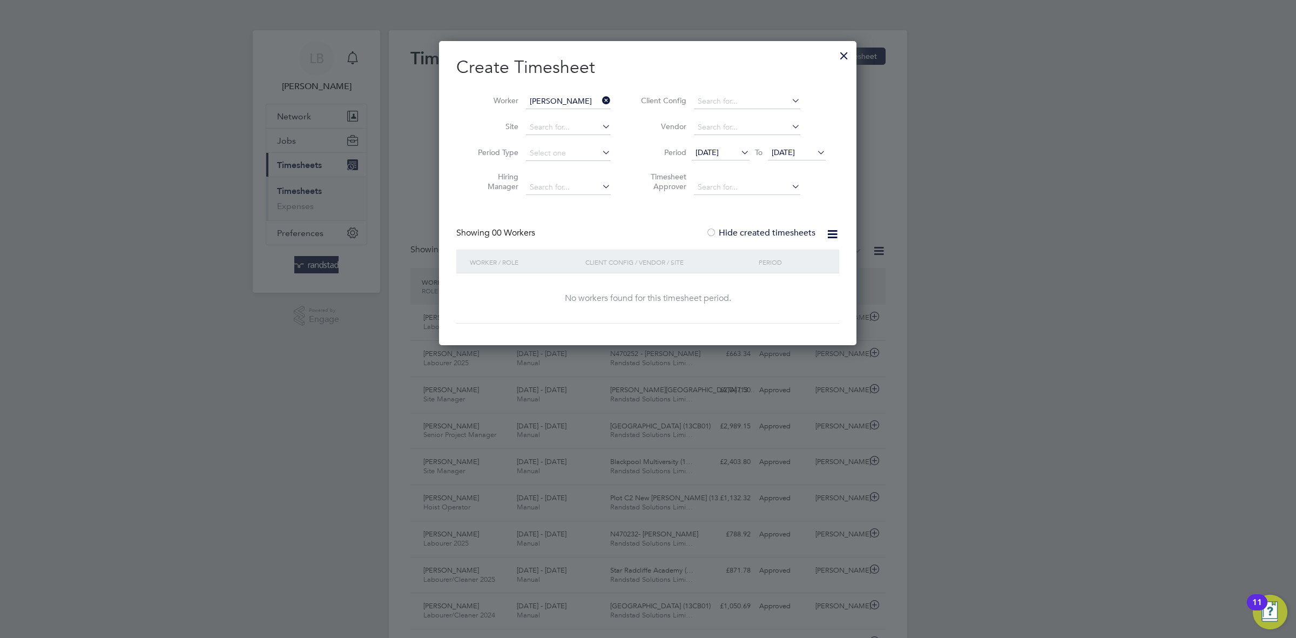
click at [775, 232] on label "Hide created timesheets" at bounding box center [761, 232] width 110 height 11
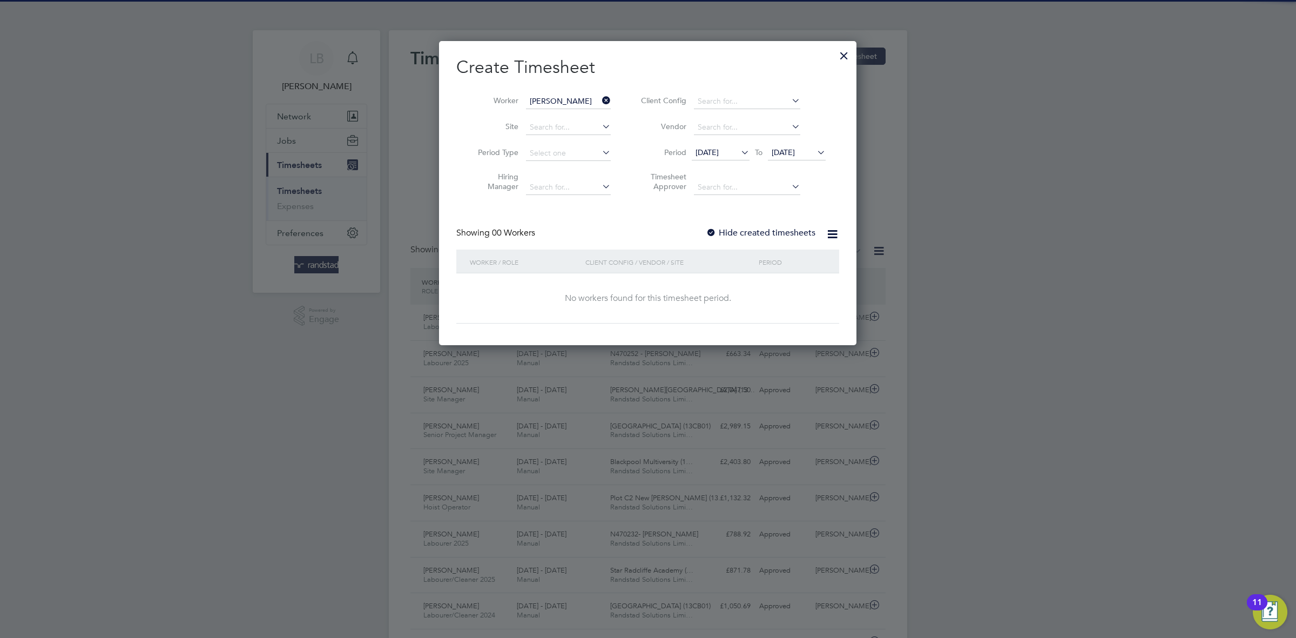
click at [775, 232] on label "Hide created timesheets" at bounding box center [761, 232] width 110 height 11
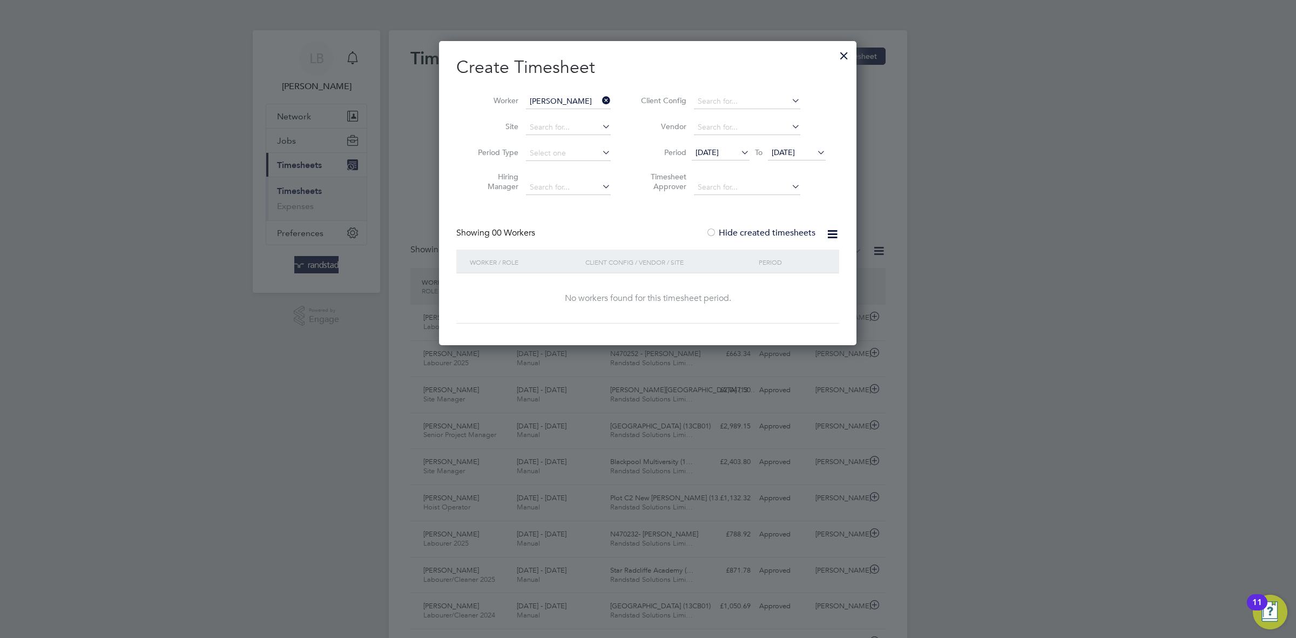
click at [839, 60] on div at bounding box center [843, 52] width 19 height 19
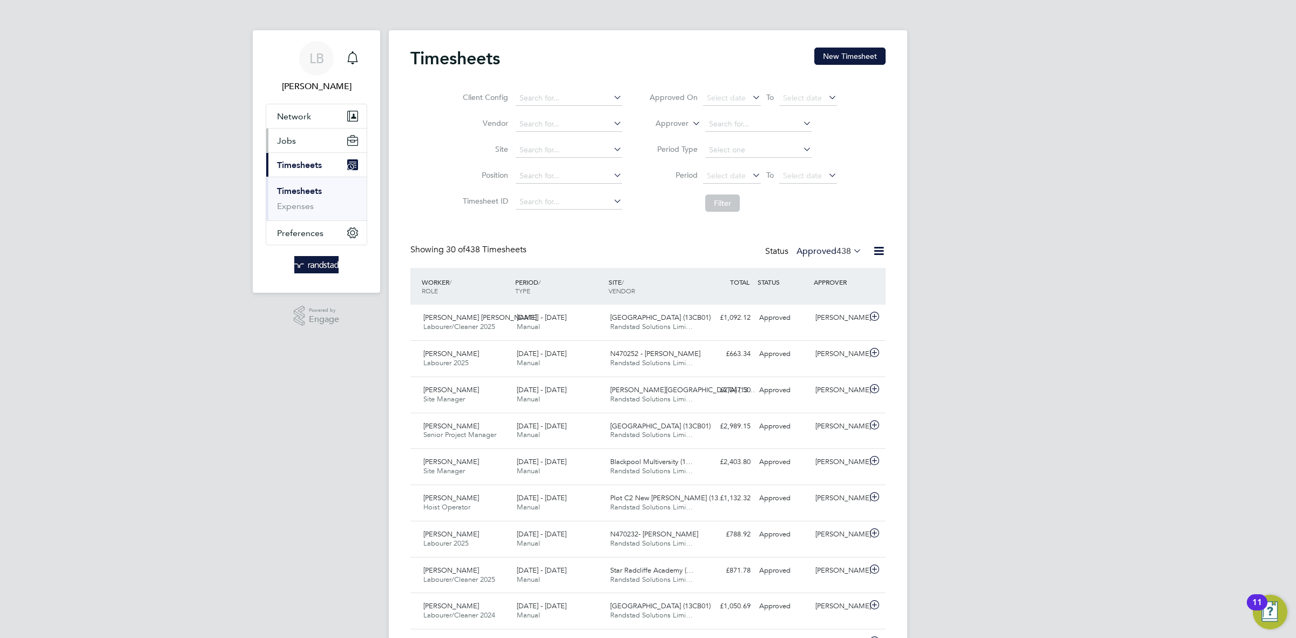
click at [293, 144] on span "Jobs" at bounding box center [286, 141] width 19 height 10
click at [306, 195] on link "Placements" at bounding box center [299, 197] width 45 height 10
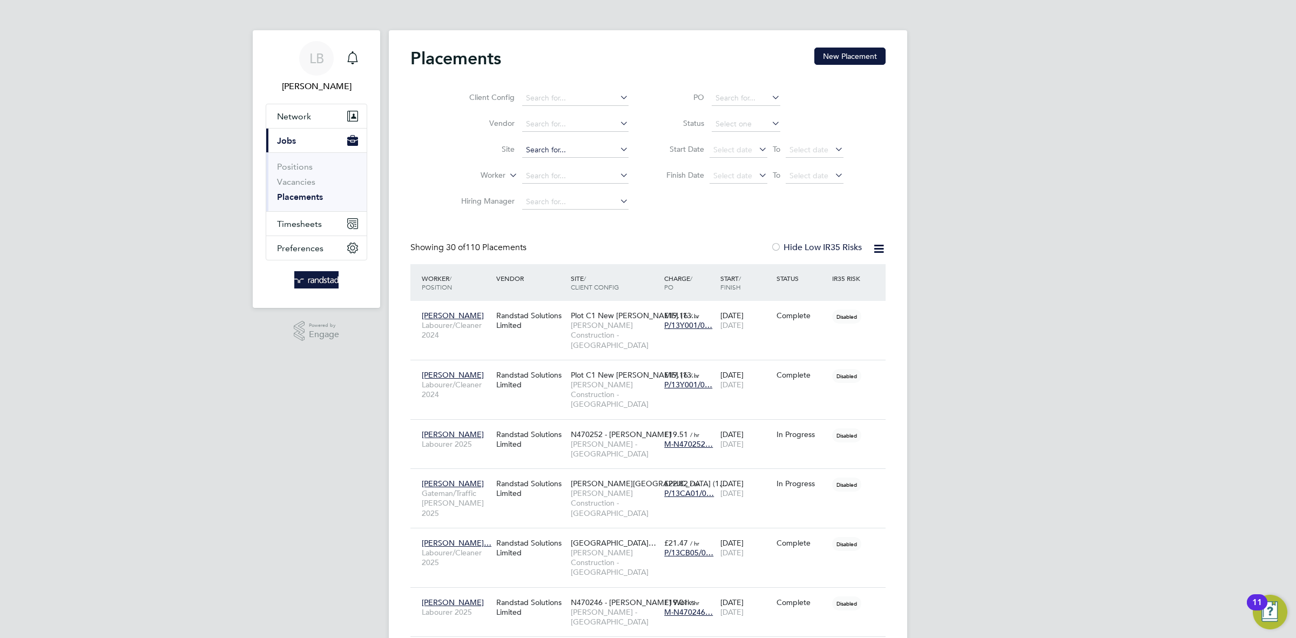
click at [538, 150] on input at bounding box center [575, 150] width 106 height 15
click at [544, 205] on li "Plot C2 New Baile y (13CB04)" at bounding box center [576, 209] width 109 height 15
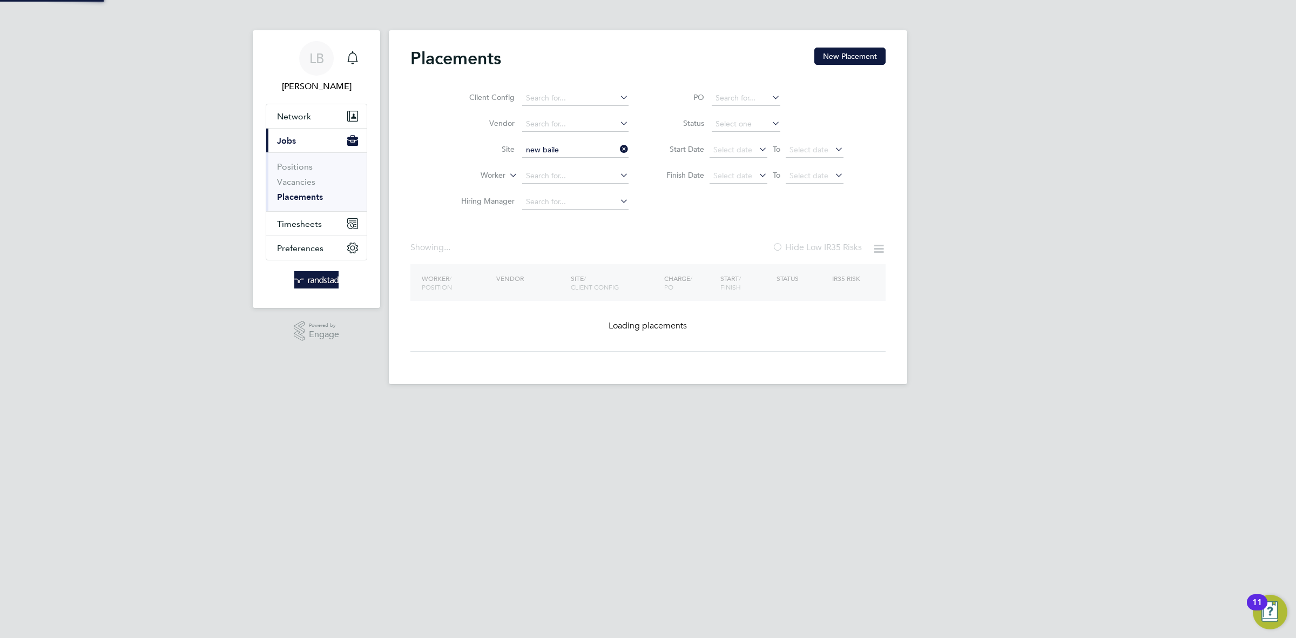
type input "Plot C2 New [PERSON_NAME] (13CB04)"
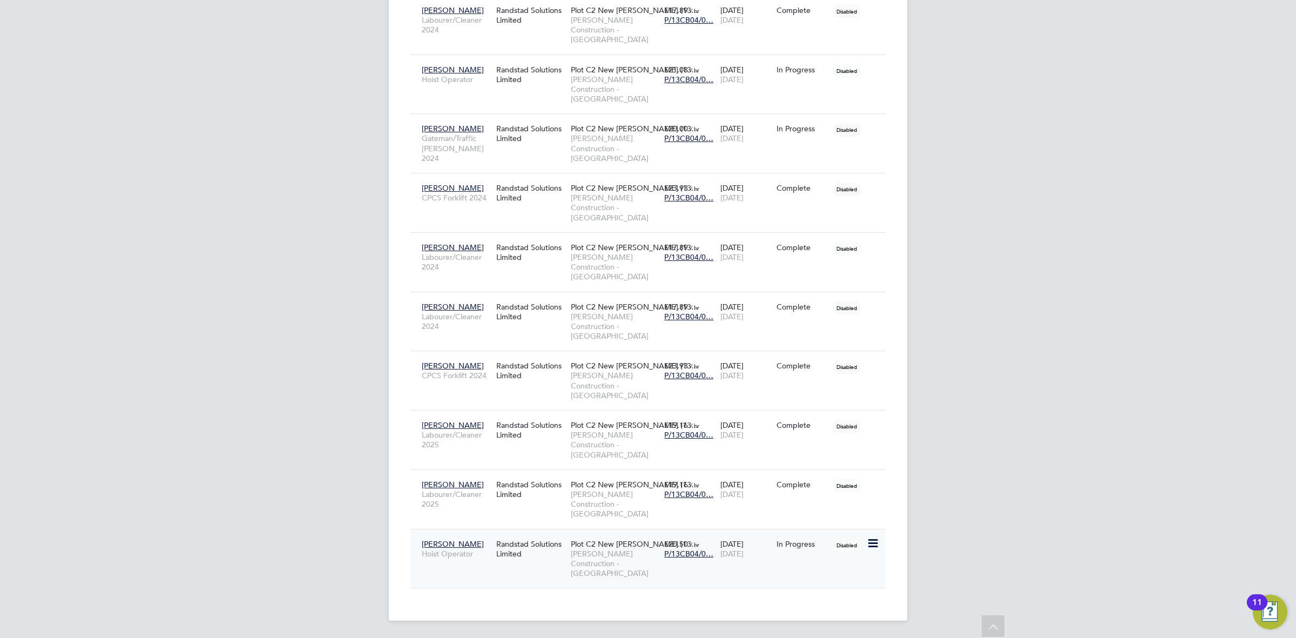
click at [498, 554] on div "Randstad Solutions Limited" at bounding box center [530, 548] width 75 height 30
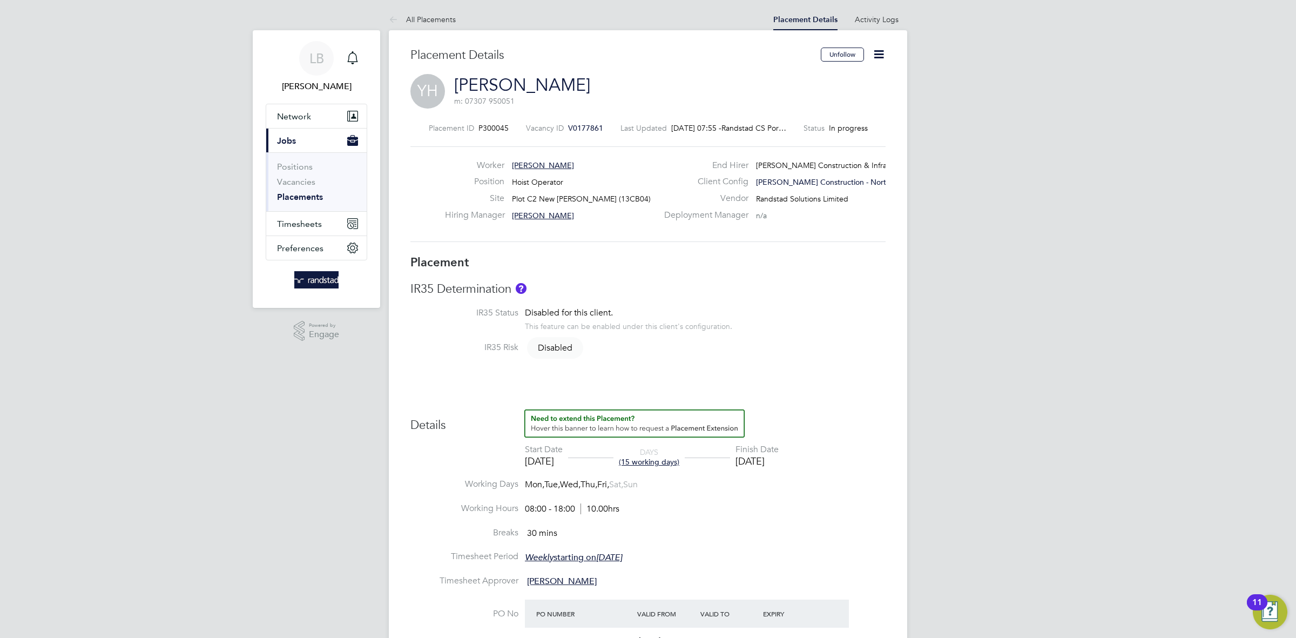
click at [593, 125] on div "Placement ID P300045 Vacancy ID V0177861 Last Updated 11 Aug 2025, 07:55 - Rand…" at bounding box center [647, 128] width 475 height 10
click at [574, 127] on span "V0177861" at bounding box center [585, 128] width 35 height 10
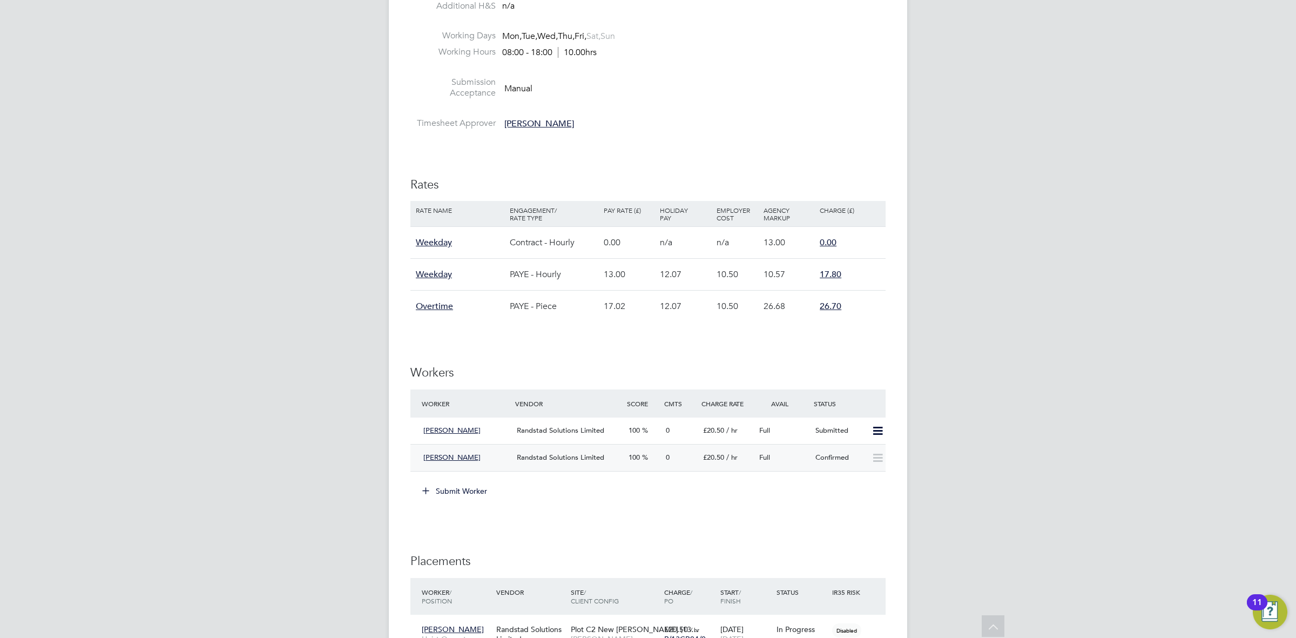
click at [816, 458] on div "Confirmed" at bounding box center [839, 458] width 56 height 18
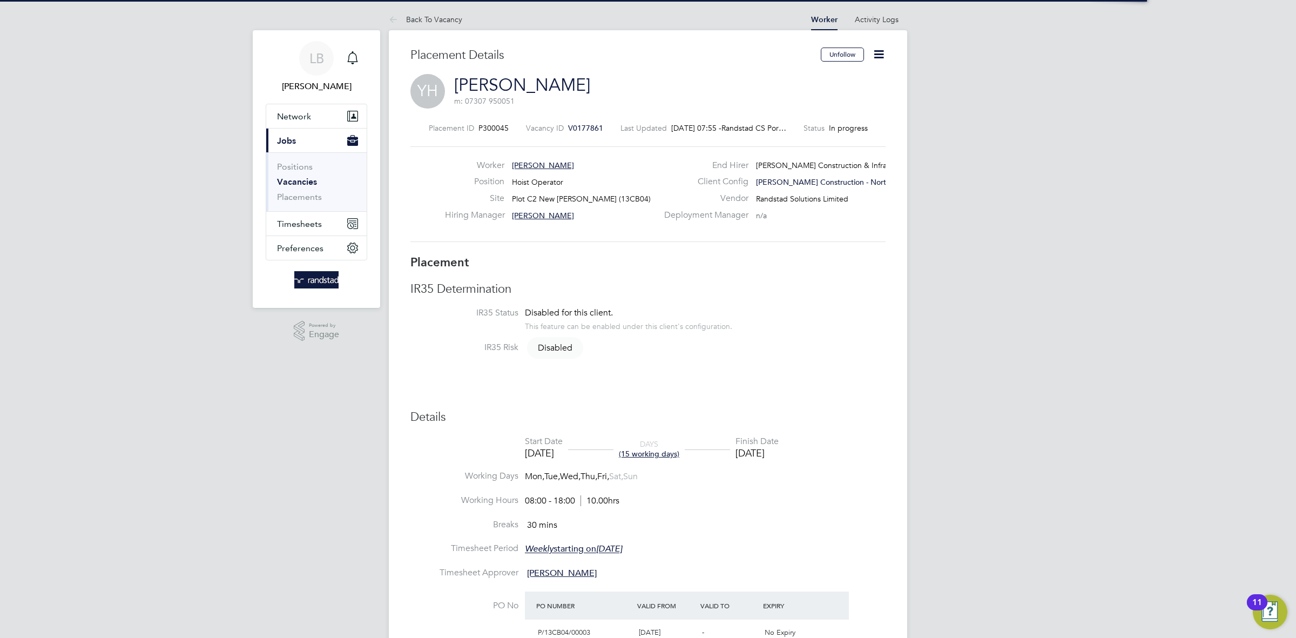
click at [872, 51] on icon at bounding box center [878, 54] width 13 height 13
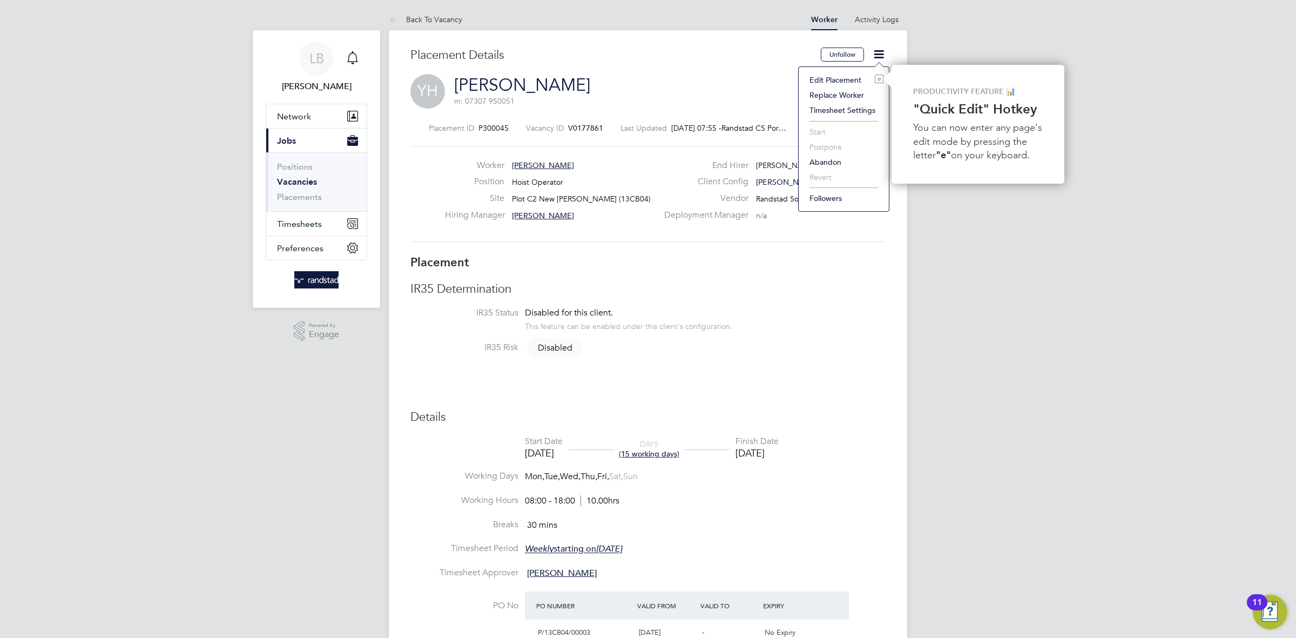
click at [811, 130] on li "Start" at bounding box center [843, 131] width 79 height 15
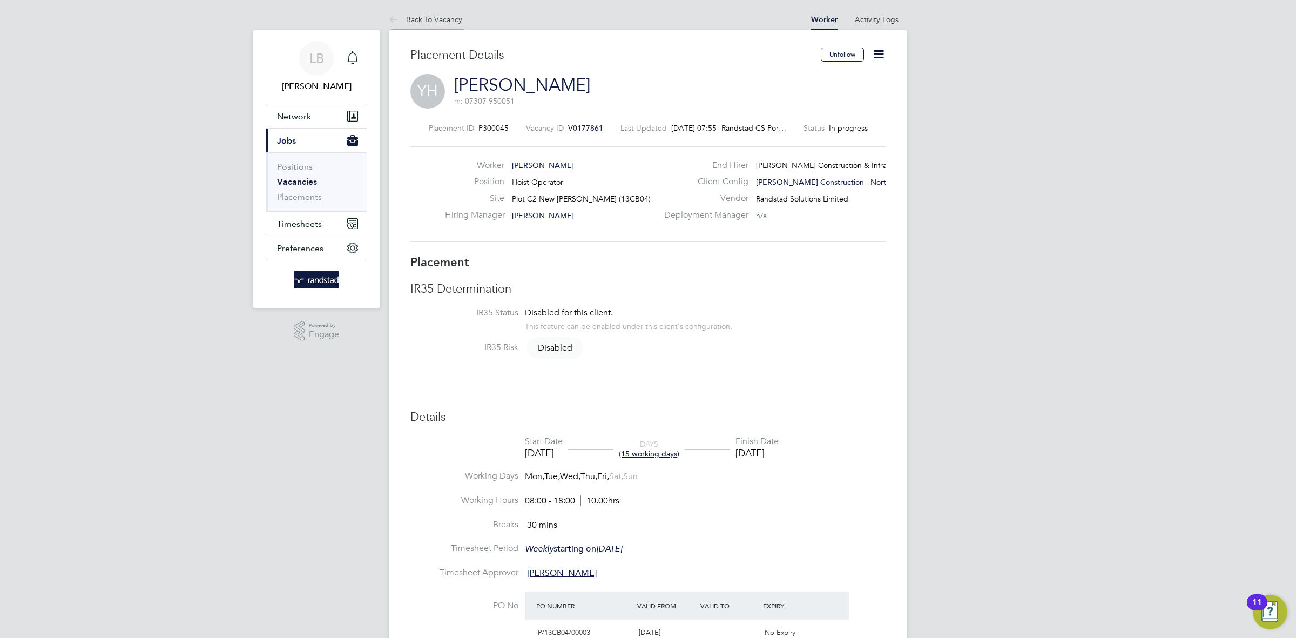
click at [399, 18] on icon at bounding box center [395, 19] width 13 height 13
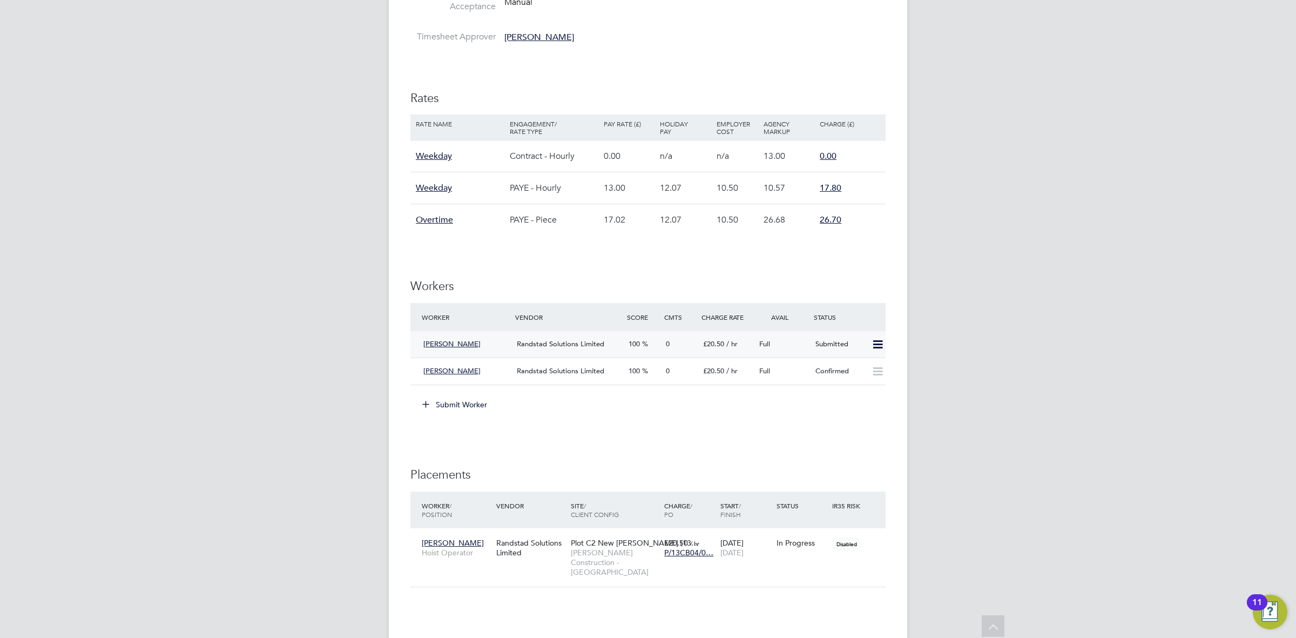
click at [875, 342] on icon at bounding box center [877, 344] width 13 height 9
click at [764, 343] on span "Full" at bounding box center [764, 343] width 11 height 9
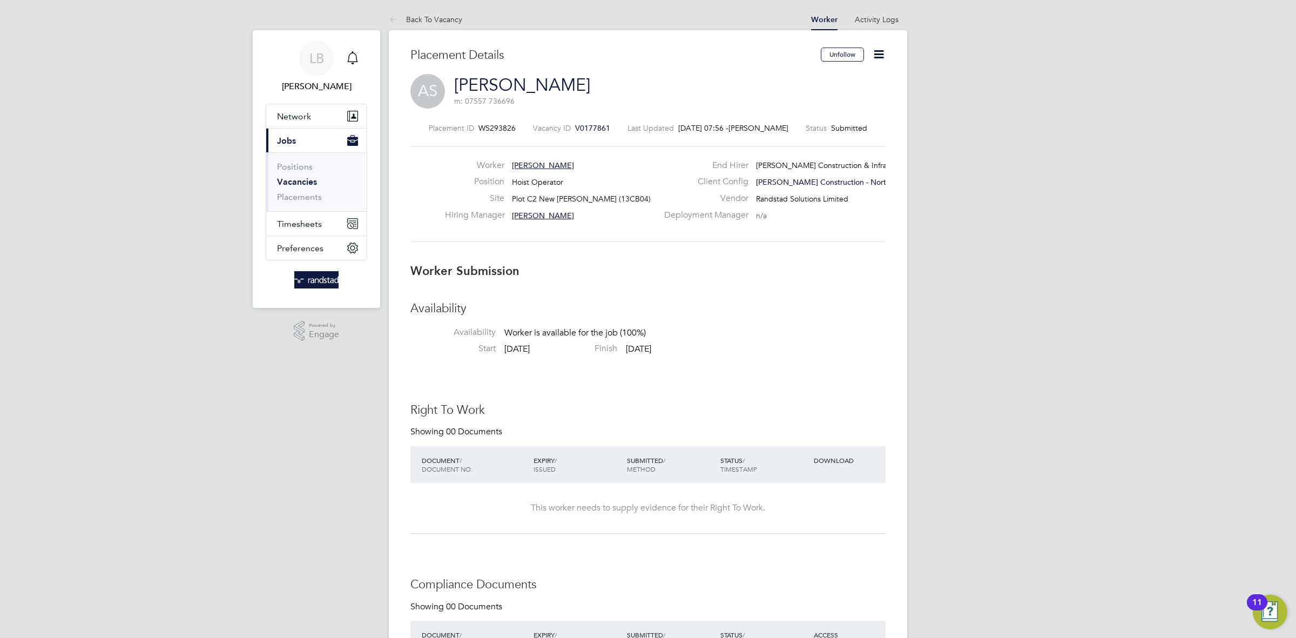
click at [881, 52] on icon at bounding box center [878, 54] width 13 height 13
click at [880, 314] on h3 "Availability" at bounding box center [647, 309] width 475 height 16
click at [389, 14] on icon at bounding box center [395, 19] width 13 height 13
